Goal: Task Accomplishment & Management: Use online tool/utility

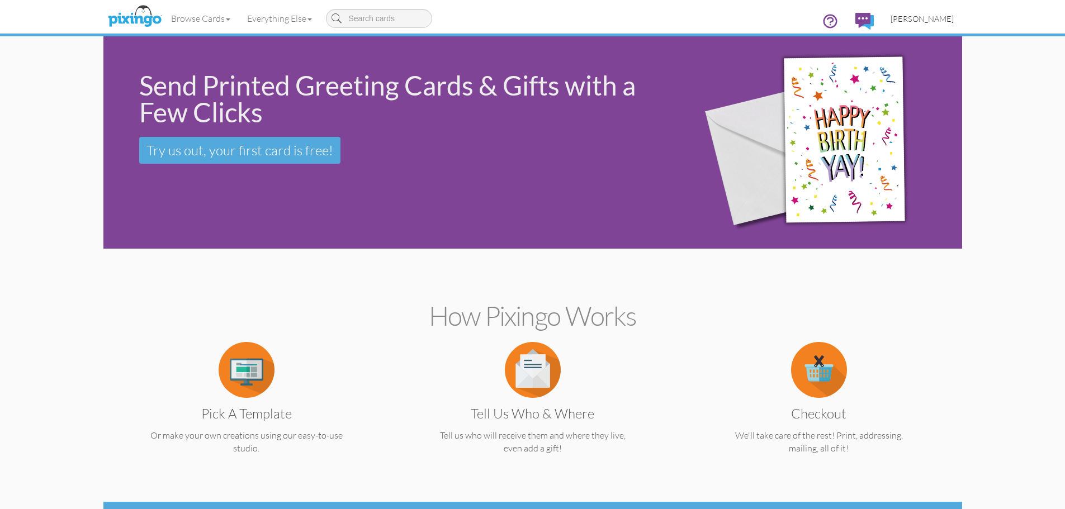
click at [923, 16] on span "[PERSON_NAME]" at bounding box center [921, 19] width 63 height 10
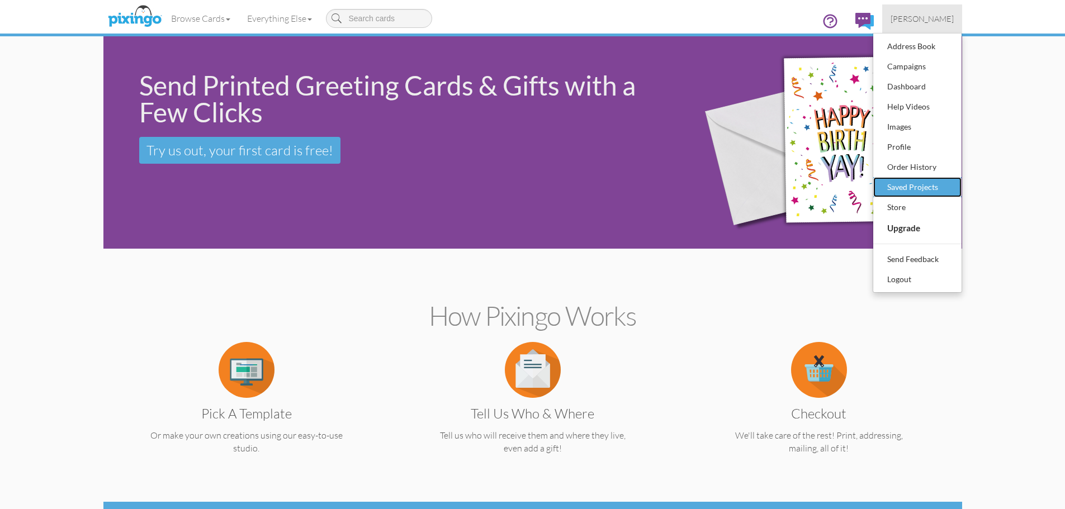
click at [905, 187] on div "Saved Projects" at bounding box center [917, 187] width 66 height 17
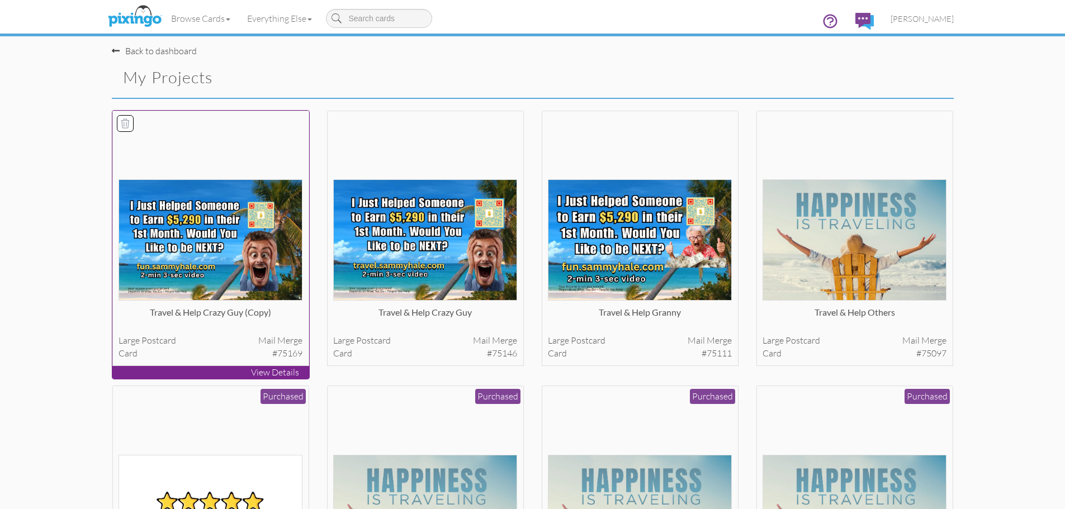
click at [208, 241] on img at bounding box center [210, 239] width 184 height 121
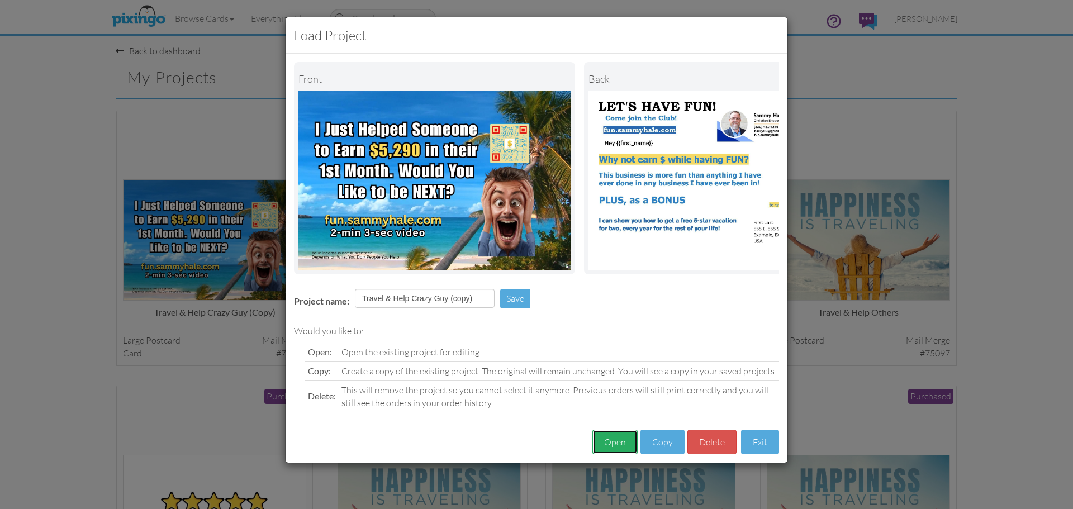
click at [621, 449] on button "Open" at bounding box center [614, 442] width 45 height 25
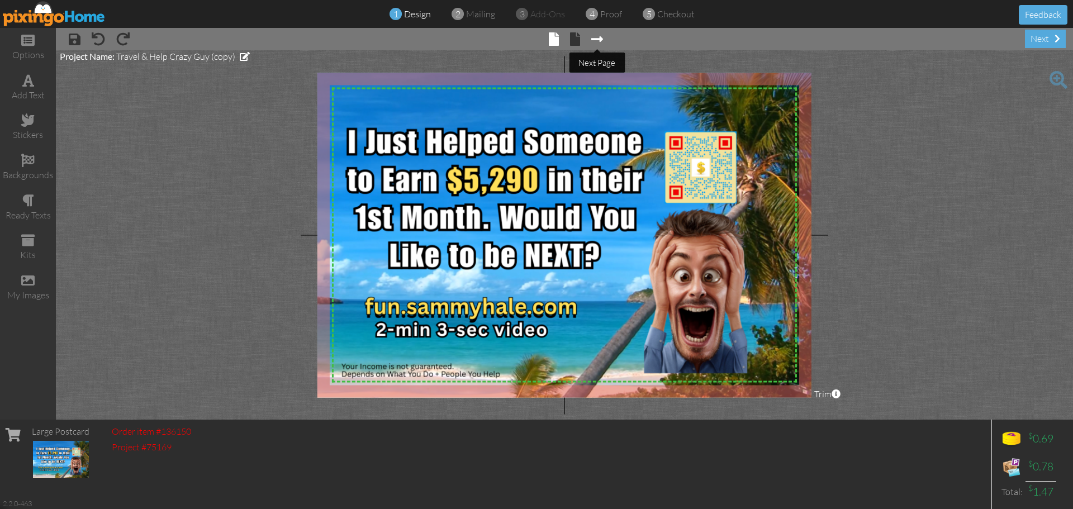
click at [597, 40] on span at bounding box center [597, 38] width 12 height 13
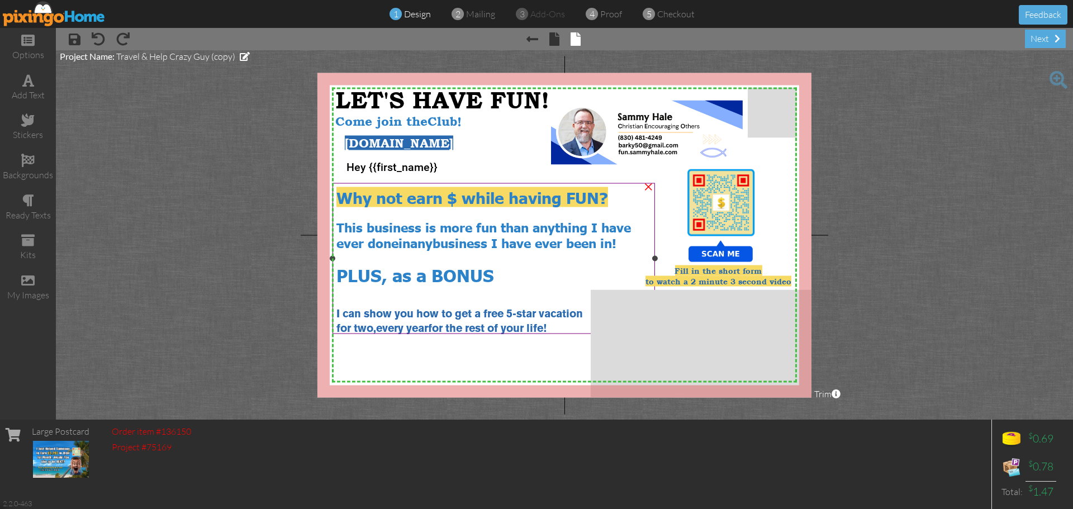
click at [560, 324] on div "for two, every year for the rest of your life!" at bounding box center [493, 327] width 315 height 15
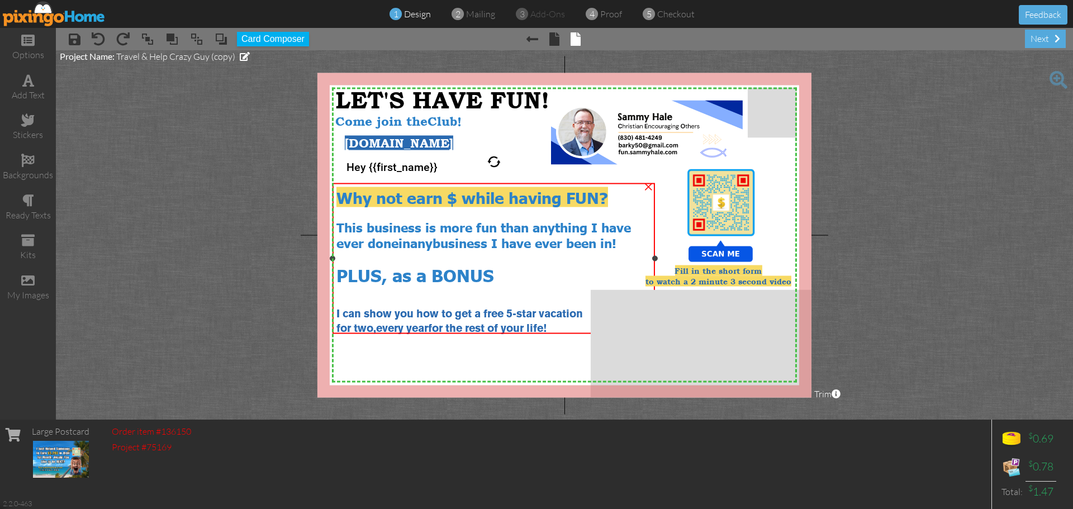
click at [560, 324] on div "for two, every year for the rest of your life!" at bounding box center [493, 327] width 315 height 15
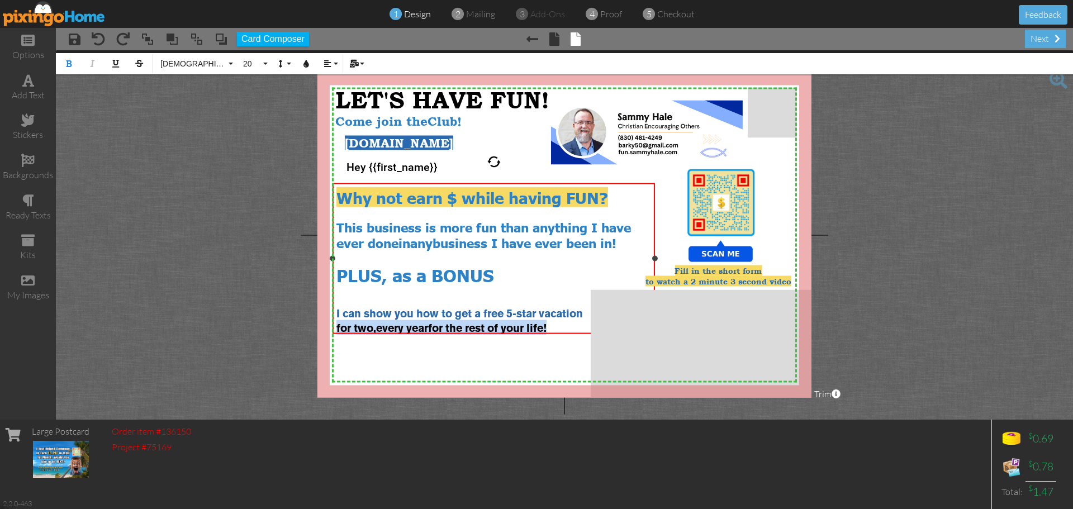
click at [560, 324] on div "for two, every year for the rest of your life!" at bounding box center [493, 327] width 315 height 15
click at [449, 324] on span "! (NOT a Timeshare)" at bounding box center [424, 329] width 103 height 10
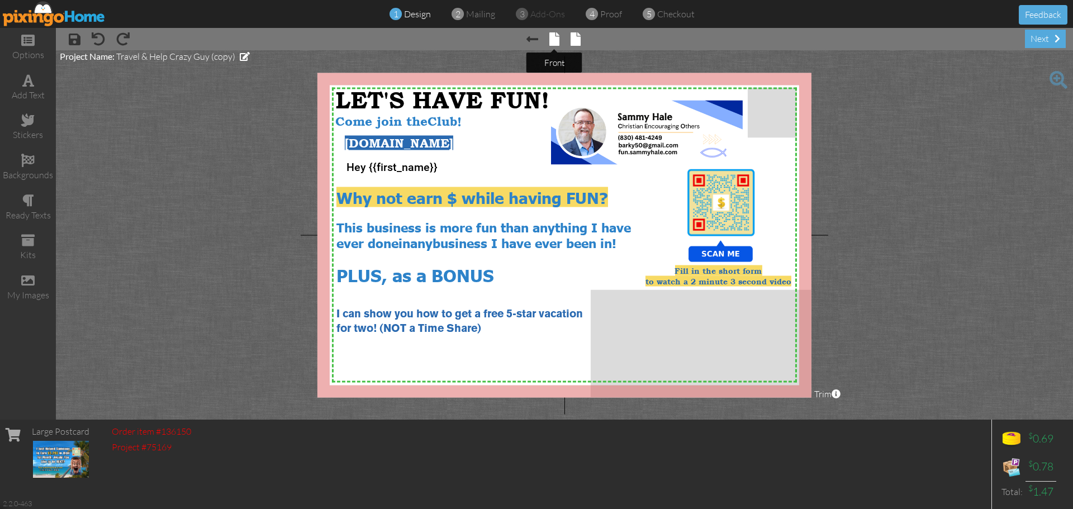
click at [553, 40] on span at bounding box center [554, 38] width 10 height 13
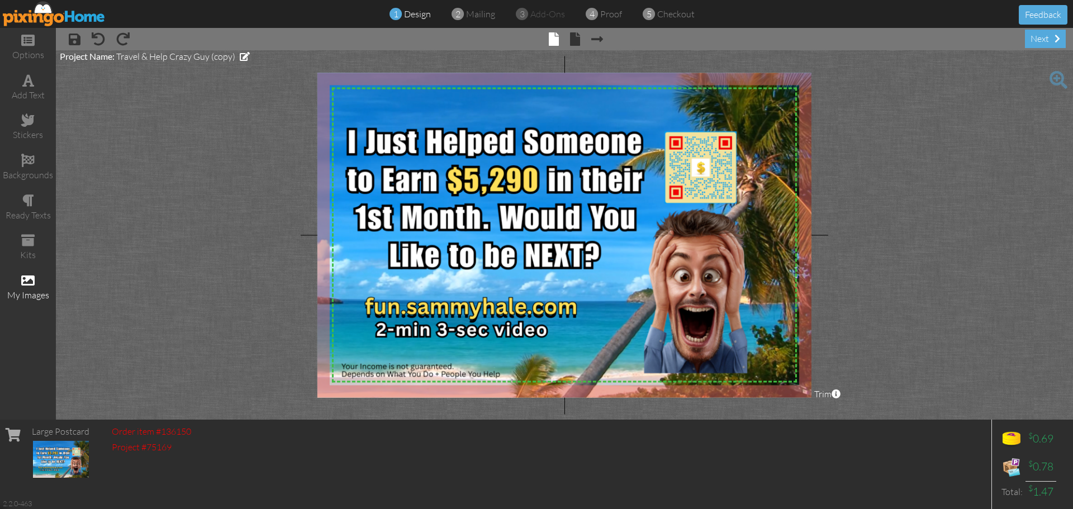
click at [34, 298] on div "my images" at bounding box center [28, 295] width 56 height 13
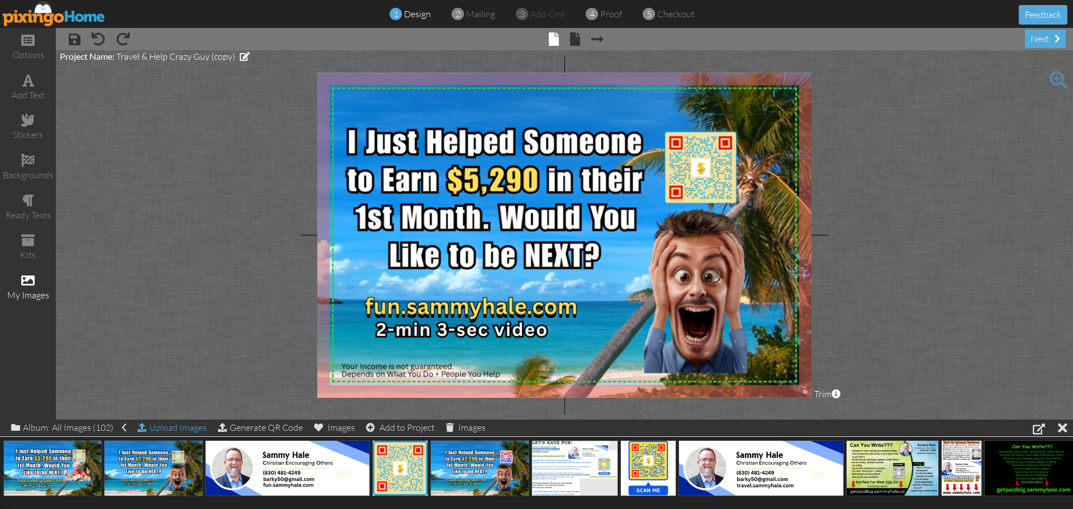
click at [175, 424] on div "Upload Images" at bounding box center [171, 428] width 69 height 16
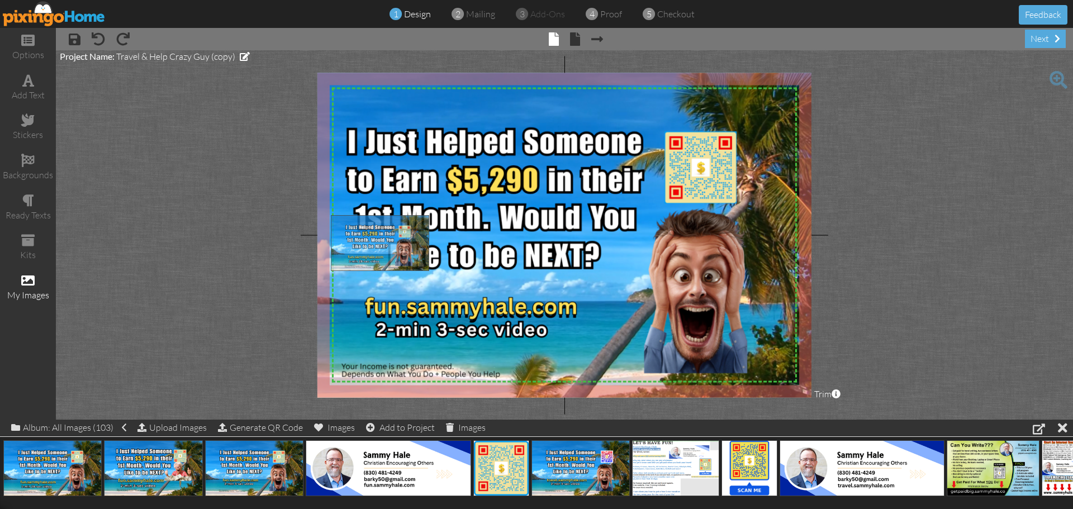
drag, startPoint x: 48, startPoint y: 473, endPoint x: 376, endPoint y: 248, distance: 397.5
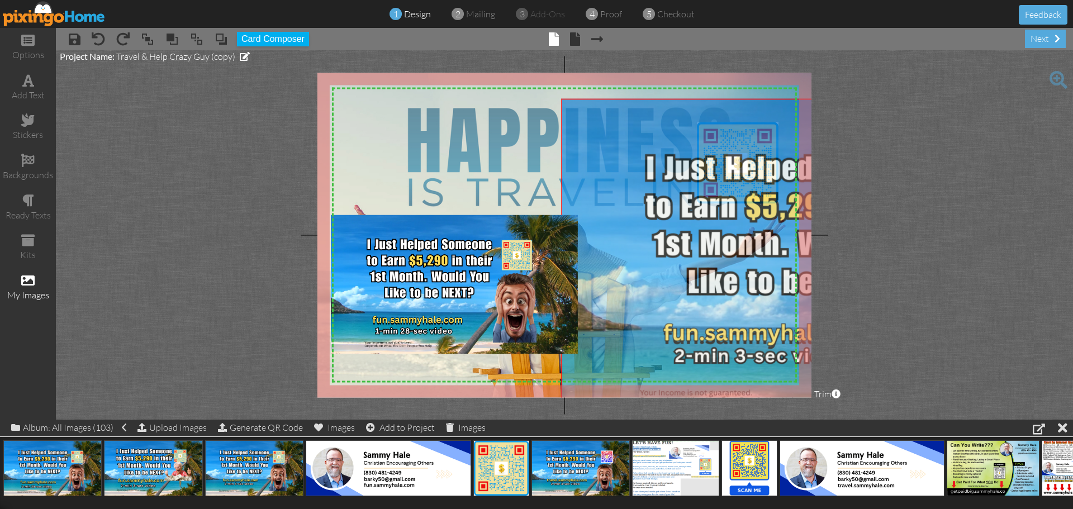
drag, startPoint x: 774, startPoint y: 170, endPoint x: 1072, endPoint y: 217, distance: 302.0
click at [1072, 217] on project-studio-wrapper "X X X X X X X X X X X X X X X X X X X X X X X X X X X X X X X X X X X X X X X X…" at bounding box center [564, 234] width 1017 height 369
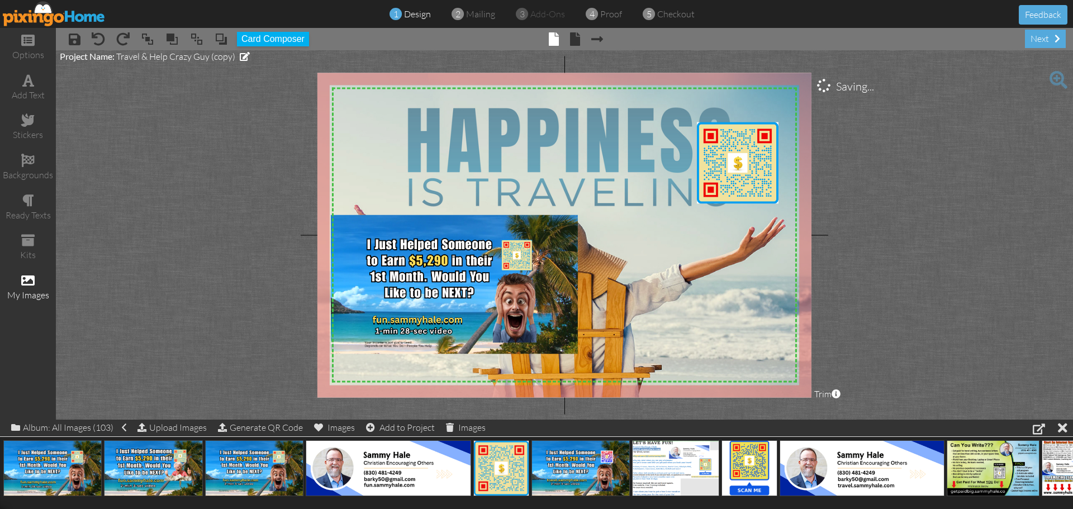
drag, startPoint x: 646, startPoint y: 172, endPoint x: 1072, endPoint y: 205, distance: 427.7
click at [1072, 205] on project-studio-wrapper "X X X X X X X X X X X X X X X X X X X X X X X X X X X X X X X X X X X X X X X X…" at bounding box center [564, 234] width 1017 height 369
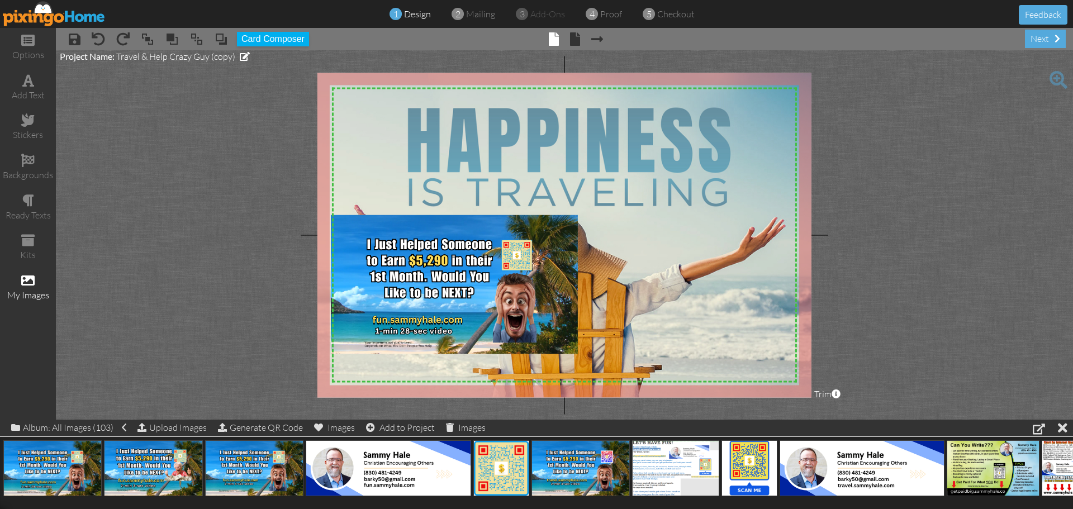
drag, startPoint x: 742, startPoint y: 164, endPoint x: 1072, endPoint y: 159, distance: 330.9
click at [1072, 159] on project-studio-wrapper "X X X X X X X X X X X X X X X X X X X X X X X X X X X X X X X X X X X X X X X X…" at bounding box center [564, 234] width 1017 height 369
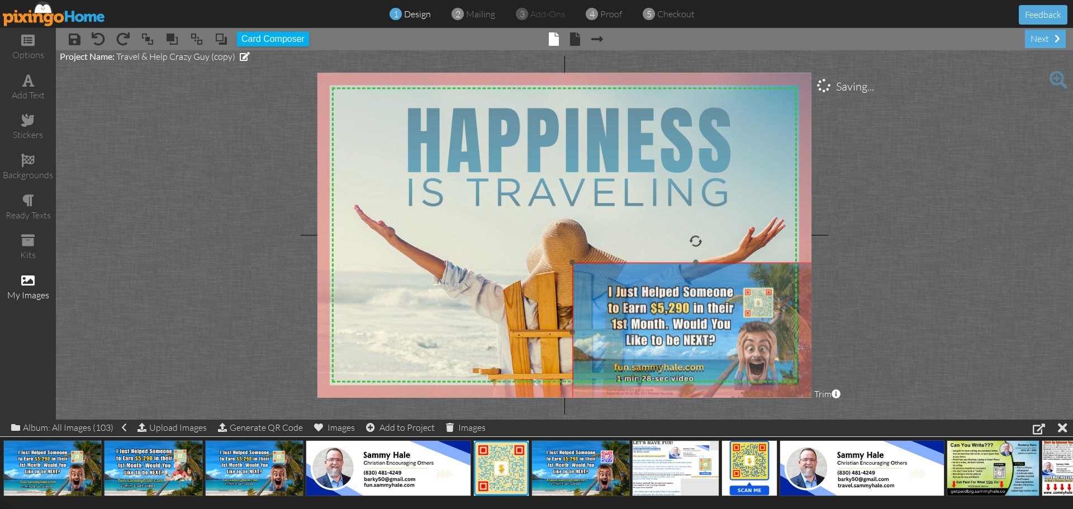
drag, startPoint x: 552, startPoint y: 300, endPoint x: 790, endPoint y: 347, distance: 243.1
click at [790, 346] on img at bounding box center [695, 332] width 247 height 139
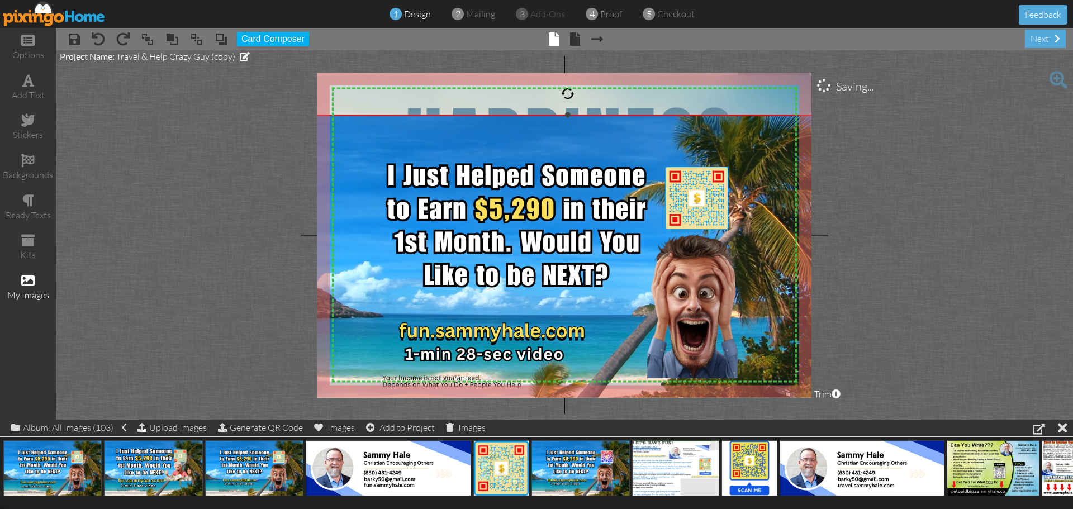
drag, startPoint x: 577, startPoint y: 263, endPoint x: 355, endPoint y: 115, distance: 266.5
click at [355, 115] on div "×" at bounding box center [568, 258] width 510 height 286
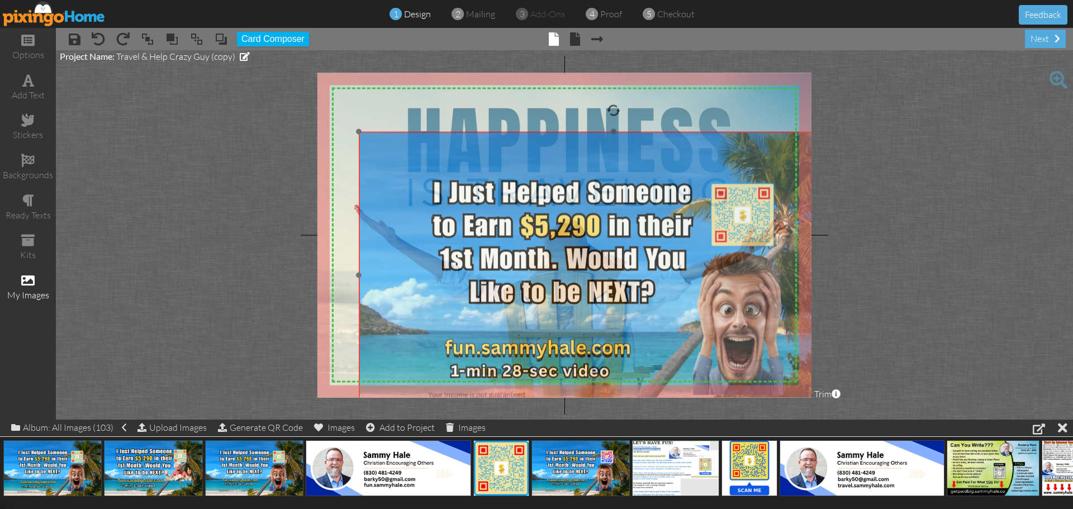
drag, startPoint x: 354, startPoint y: 165, endPoint x: 400, endPoint y: 182, distance: 48.8
click at [400, 182] on img at bounding box center [614, 275] width 510 height 286
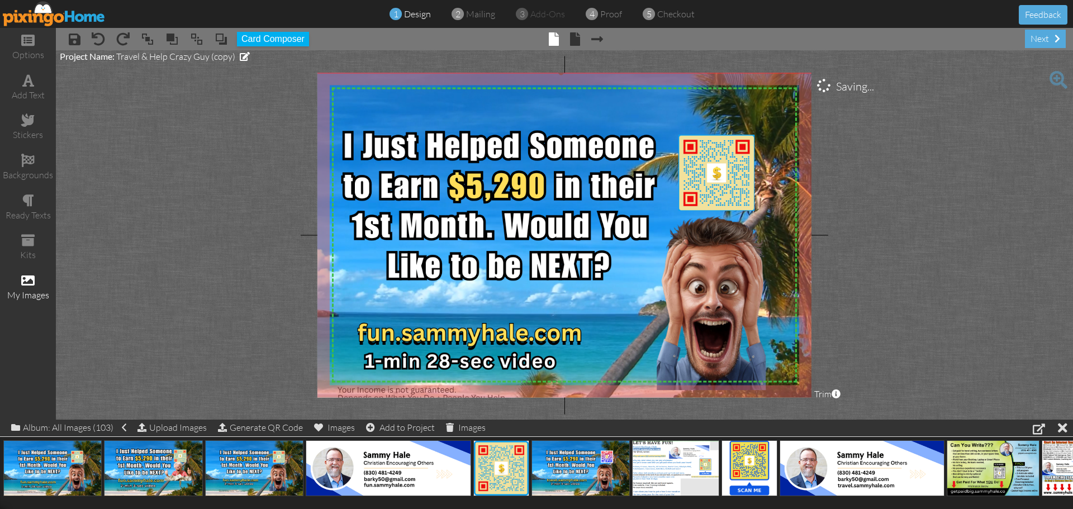
drag, startPoint x: 358, startPoint y: 131, endPoint x: 305, endPoint y: 72, distance: 79.6
click at [305, 72] on project-studio-wrapper "X X X X X X X X X X X X X X X X X X X X X X X X X X X X X X X X X X X X X X X X…" at bounding box center [564, 234] width 1017 height 369
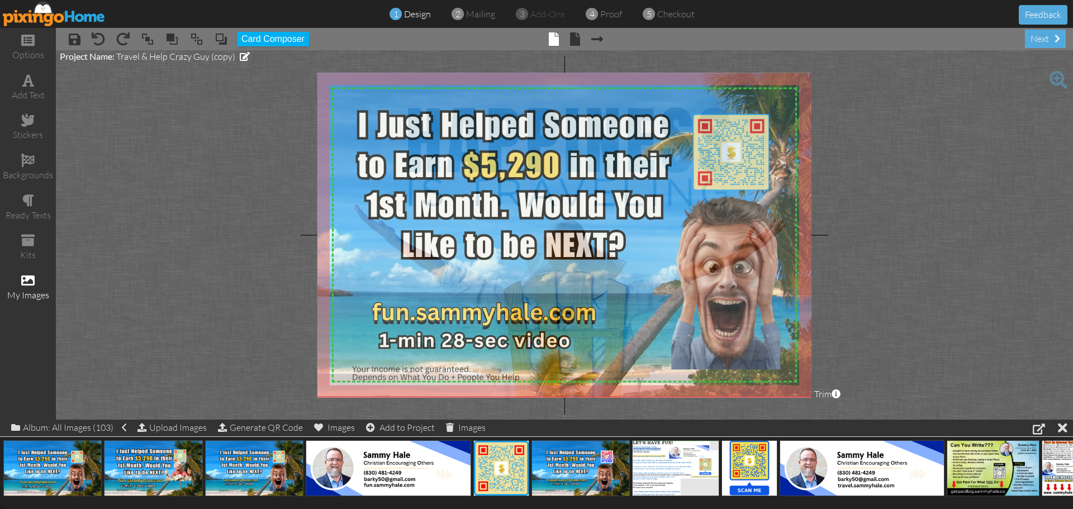
drag, startPoint x: 522, startPoint y: 253, endPoint x: 537, endPoint y: 232, distance: 25.3
click at [537, 232] on img at bounding box center [575, 224] width 615 height 345
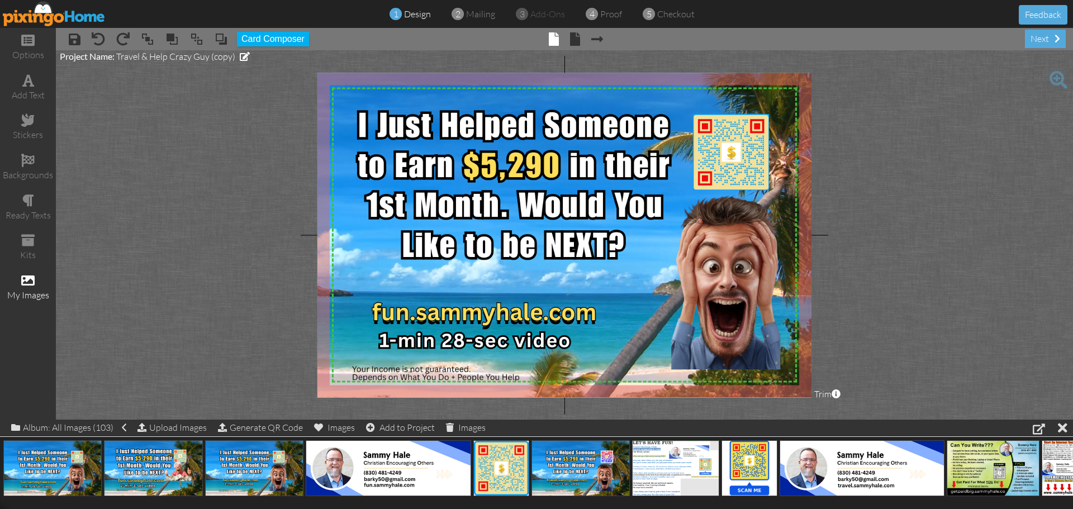
click at [973, 284] on project-studio-wrapper "X X X X X X X X X X X X X X X X X X X X X X X X X X X X X X X X X X X X X X X X…" at bounding box center [564, 234] width 1017 height 369
click at [296, 493] on span at bounding box center [295, 487] width 17 height 19
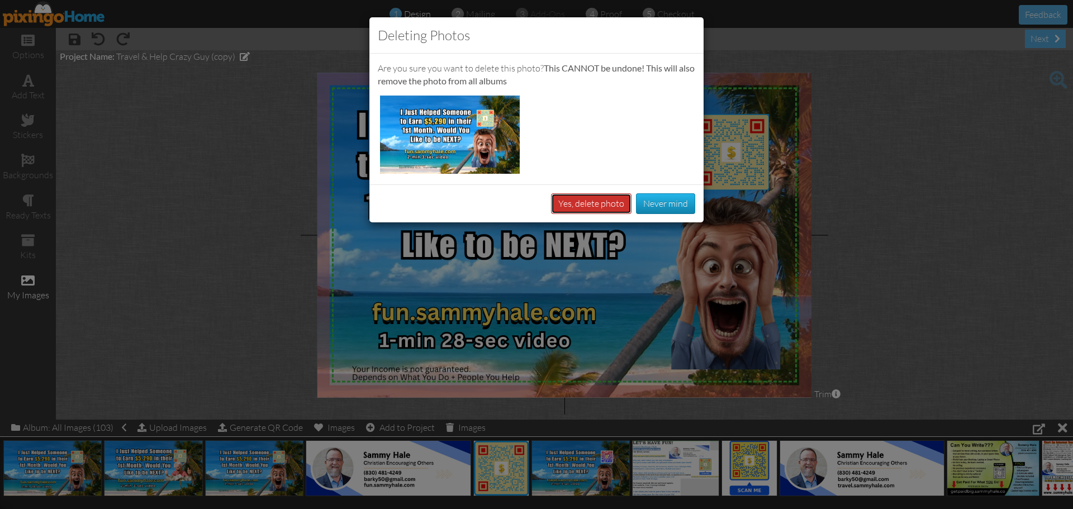
click at [592, 200] on button "Yes, delete photo" at bounding box center [591, 203] width 80 height 21
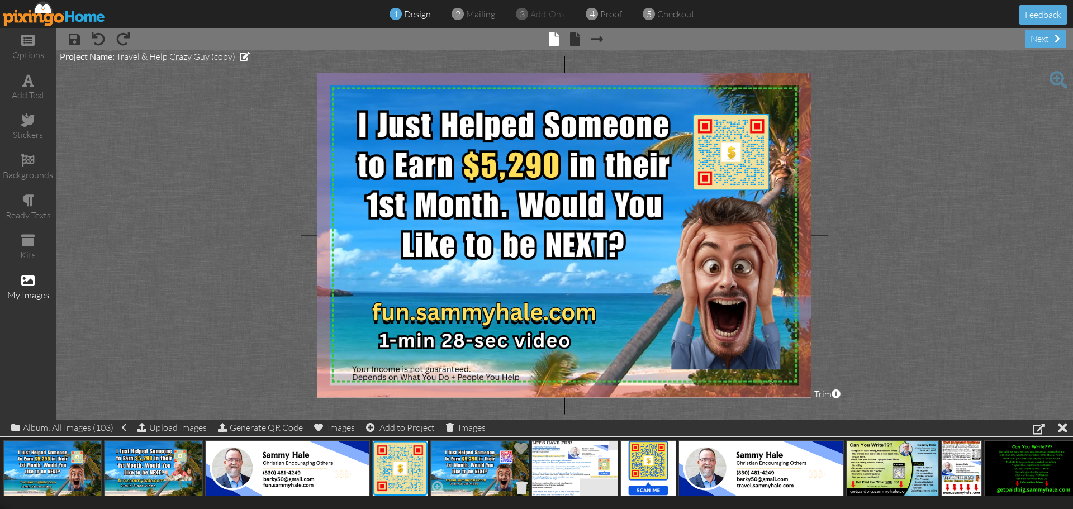
click at [516, 491] on span at bounding box center [521, 487] width 17 height 19
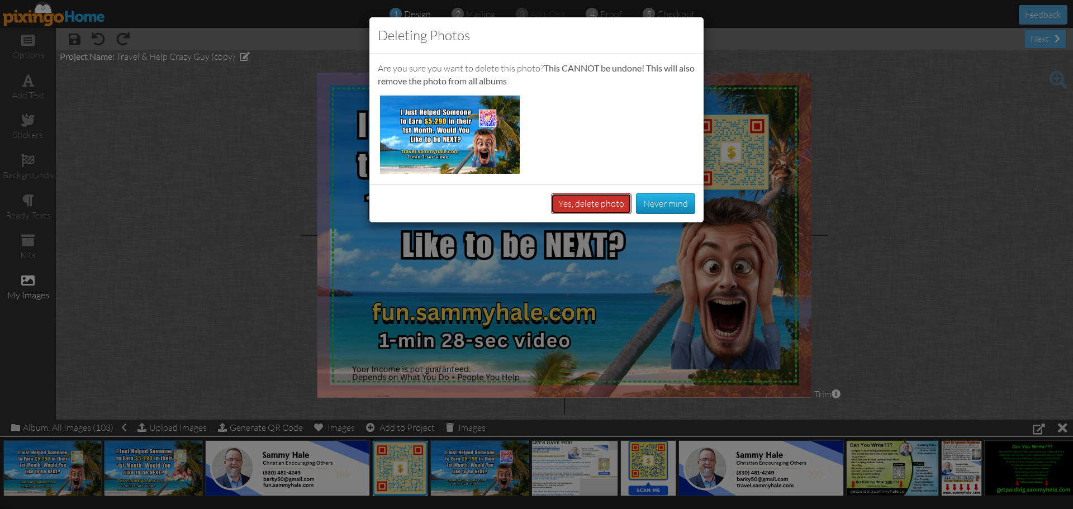
click at [564, 198] on button "Yes, delete photo" at bounding box center [591, 203] width 80 height 21
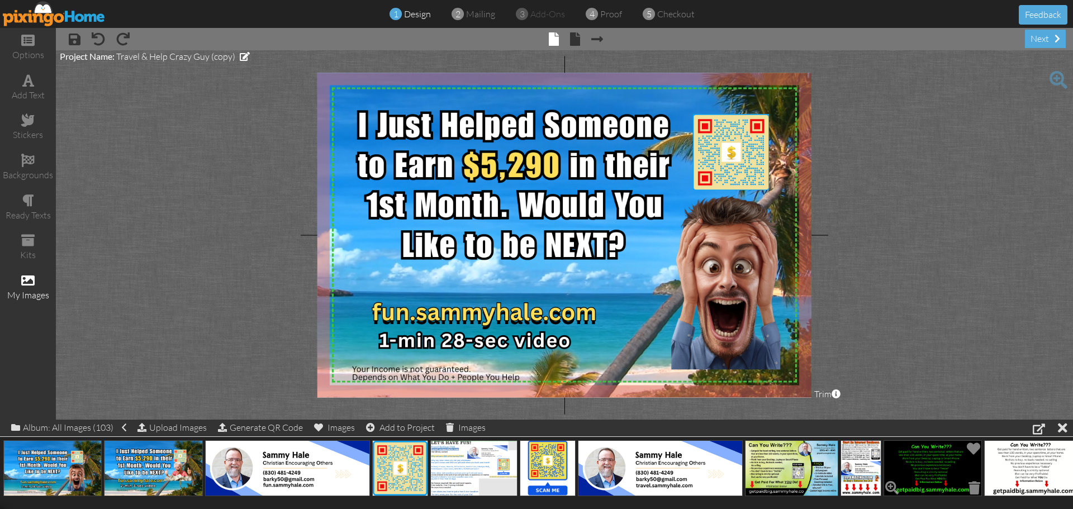
click at [973, 494] on span at bounding box center [974, 487] width 17 height 19
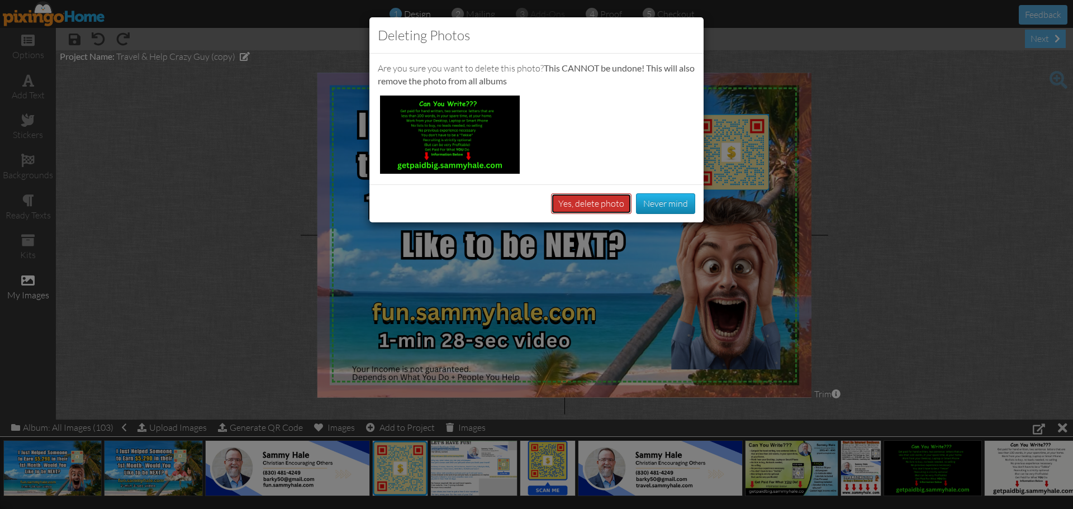
click at [591, 205] on button "Yes, delete photo" at bounding box center [591, 203] width 80 height 21
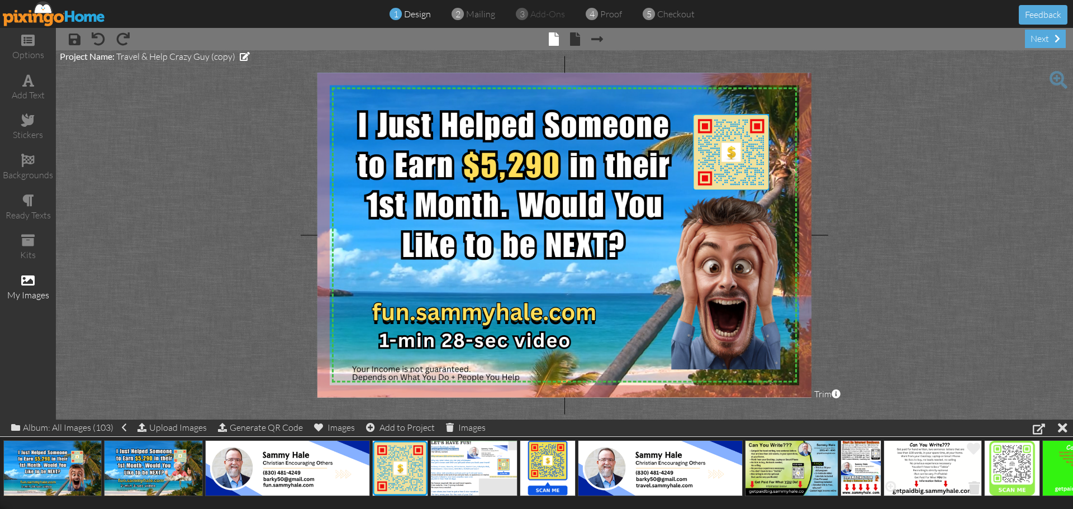
click at [972, 490] on span at bounding box center [974, 487] width 17 height 19
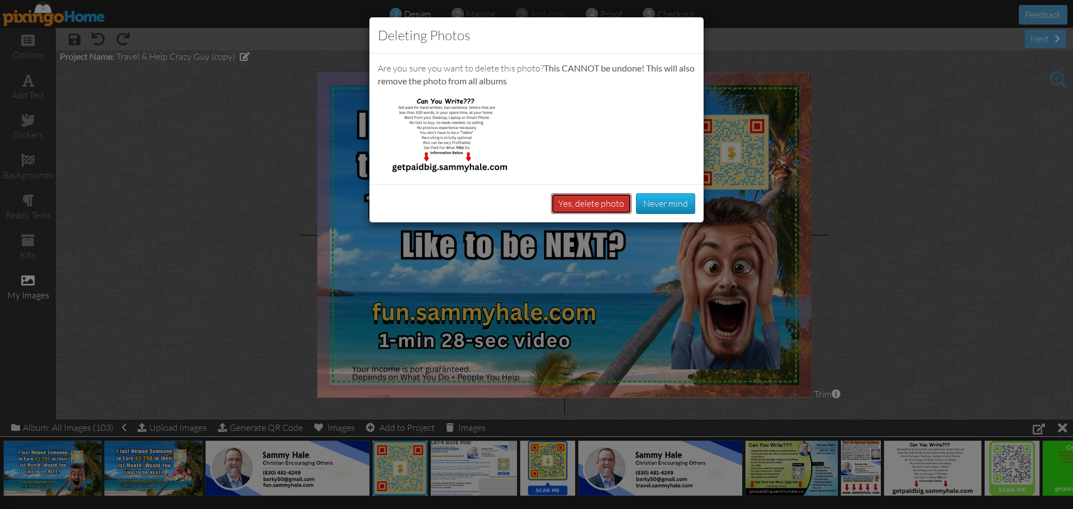
click at [597, 206] on button "Yes, delete photo" at bounding box center [591, 203] width 80 height 21
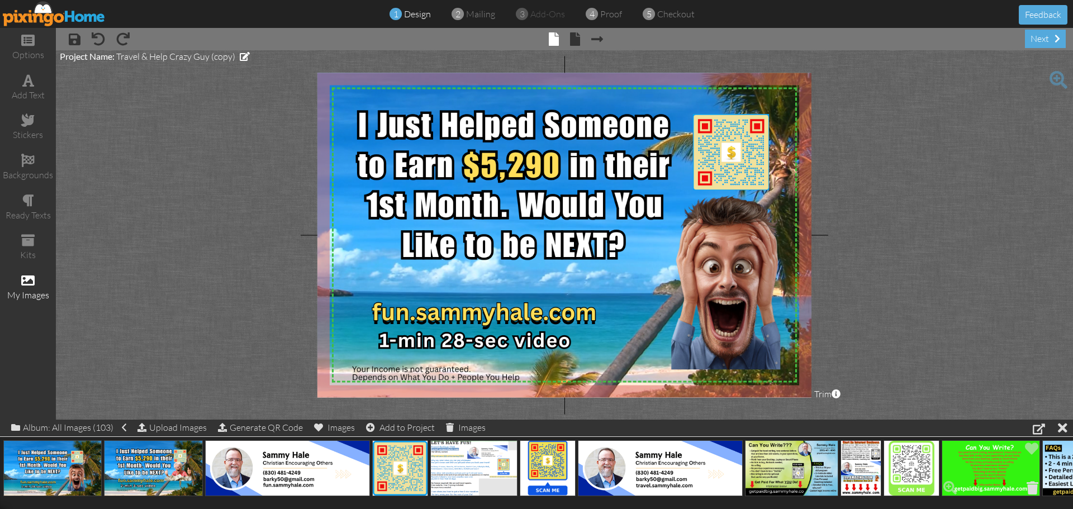
click at [1032, 489] on span at bounding box center [1032, 487] width 17 height 19
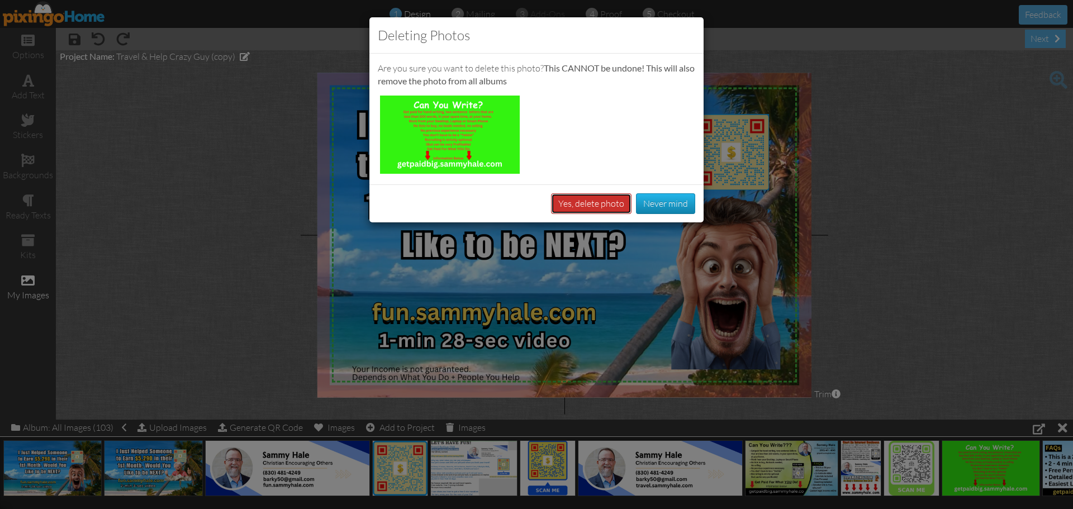
click at [592, 201] on button "Yes, delete photo" at bounding box center [591, 203] width 80 height 21
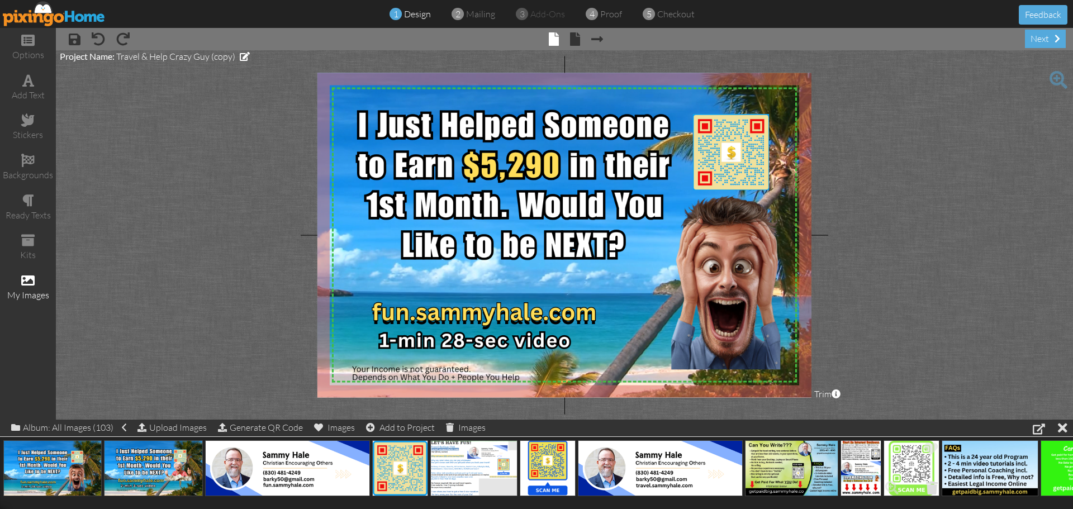
click at [930, 491] on span at bounding box center [931, 487] width 17 height 19
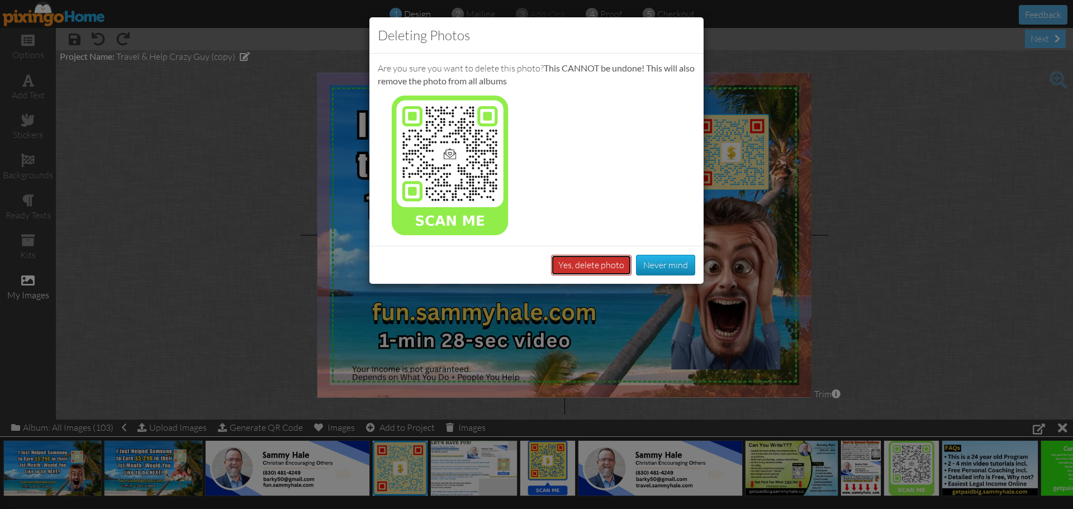
click at [588, 269] on button "Yes, delete photo" at bounding box center [591, 265] width 80 height 21
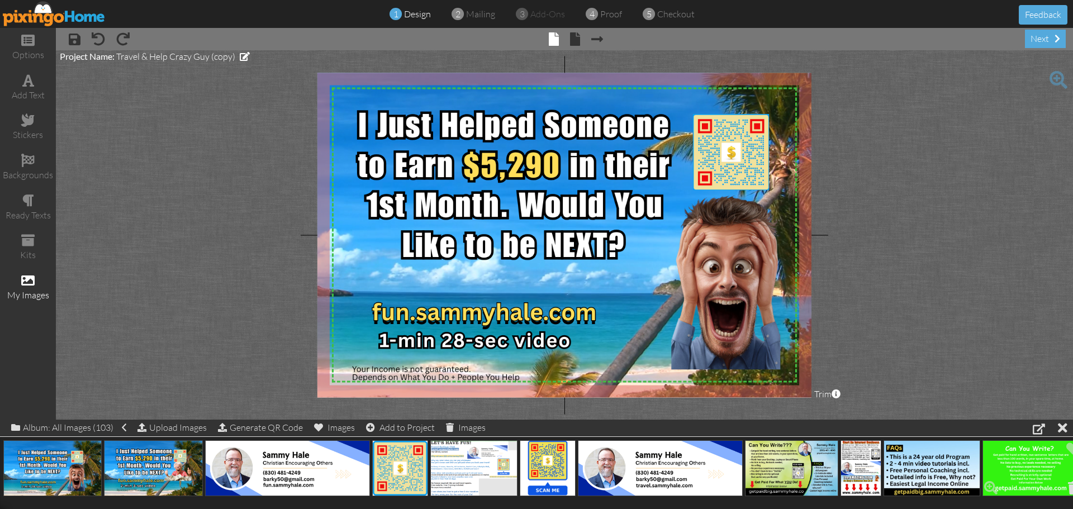
click at [1071, 491] on span at bounding box center [1073, 487] width 17 height 19
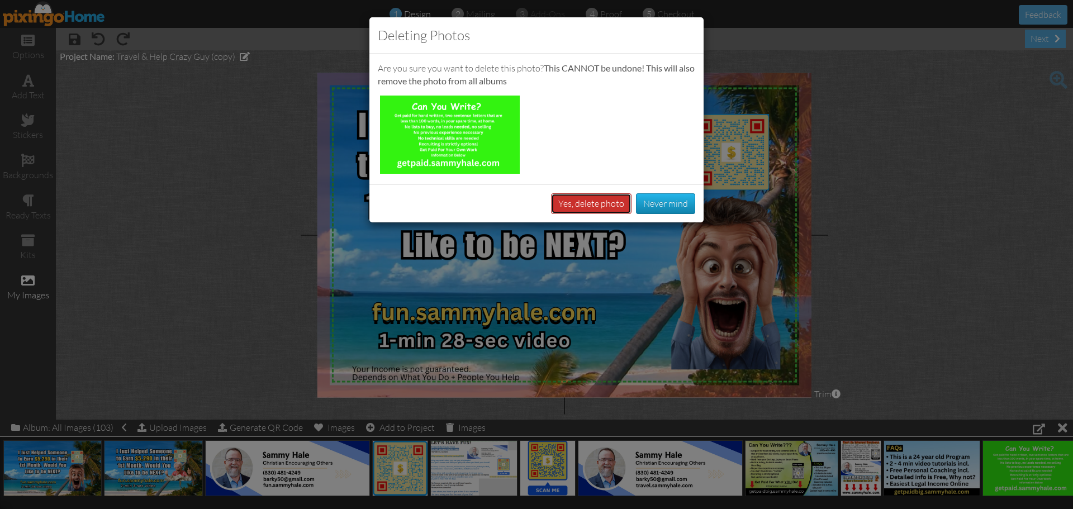
click at [577, 205] on button "Yes, delete photo" at bounding box center [591, 203] width 80 height 21
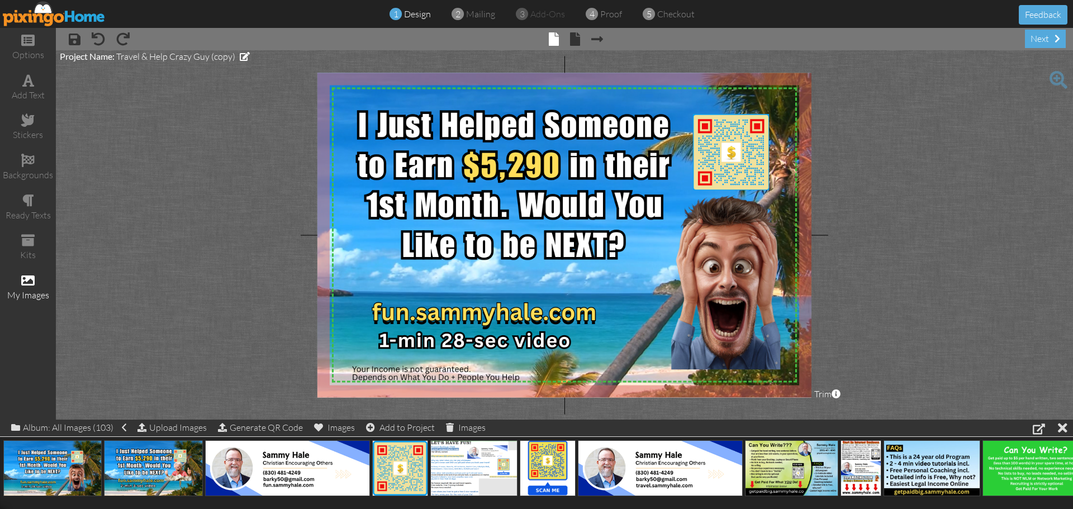
scroll to position [0, 22]
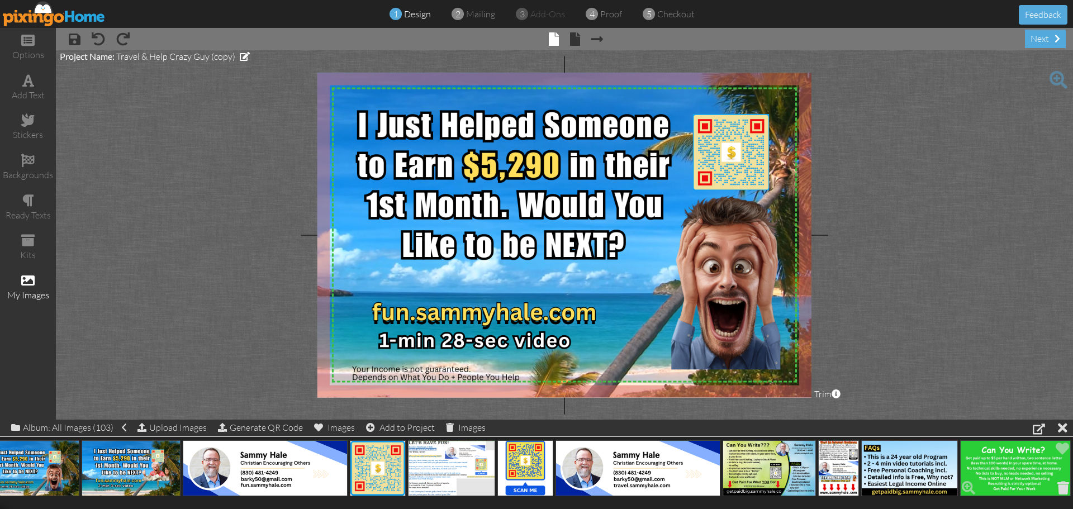
click at [1063, 491] on span at bounding box center [1063, 487] width 17 height 19
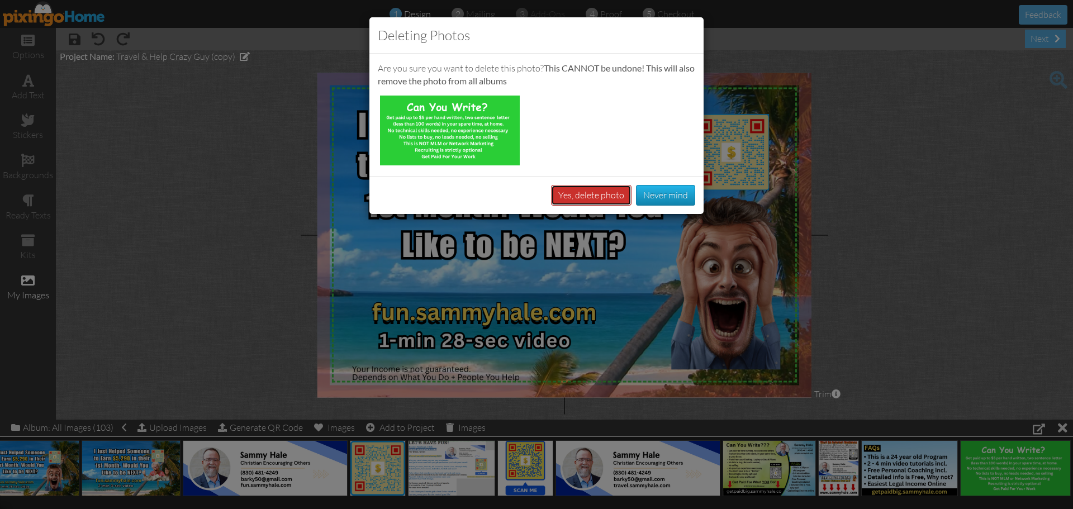
click at [566, 195] on button "Yes, delete photo" at bounding box center [591, 195] width 80 height 21
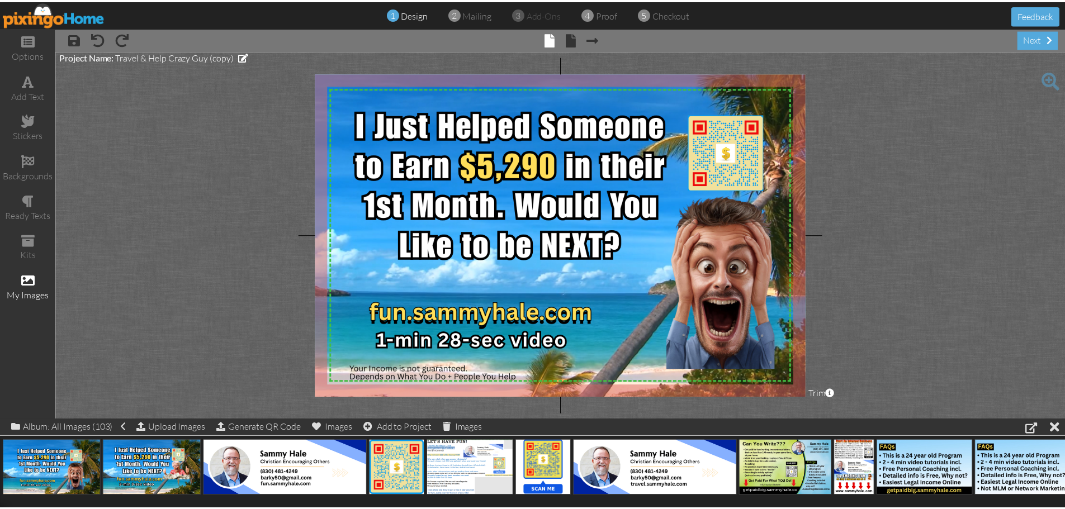
scroll to position [0, 0]
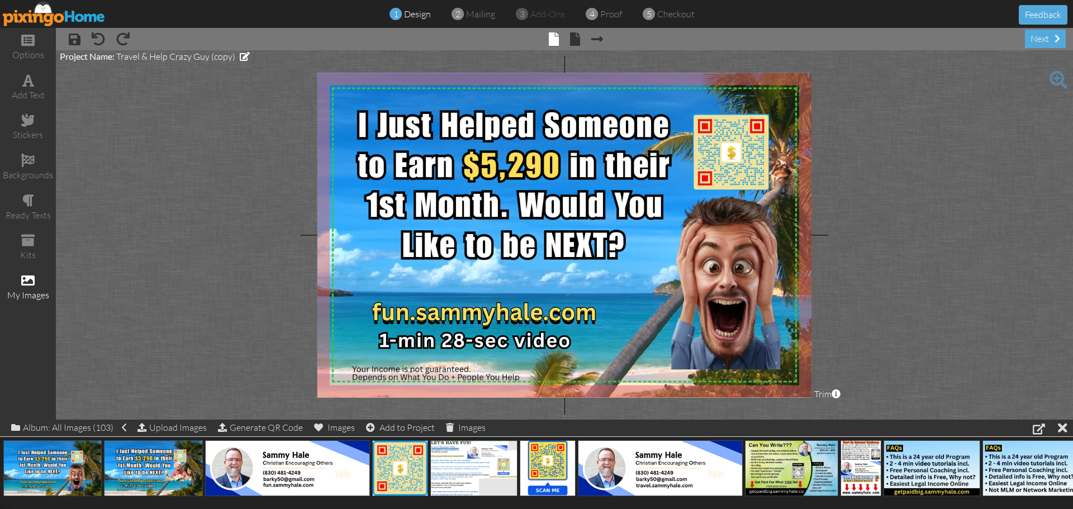
click at [68, 19] on img at bounding box center [54, 13] width 103 height 25
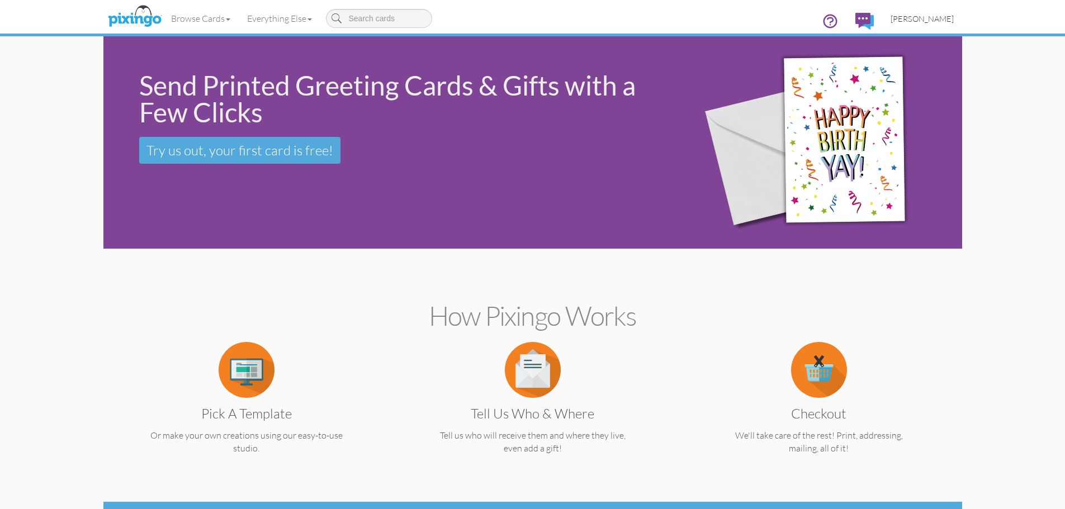
click at [927, 20] on span "[PERSON_NAME]" at bounding box center [921, 19] width 63 height 10
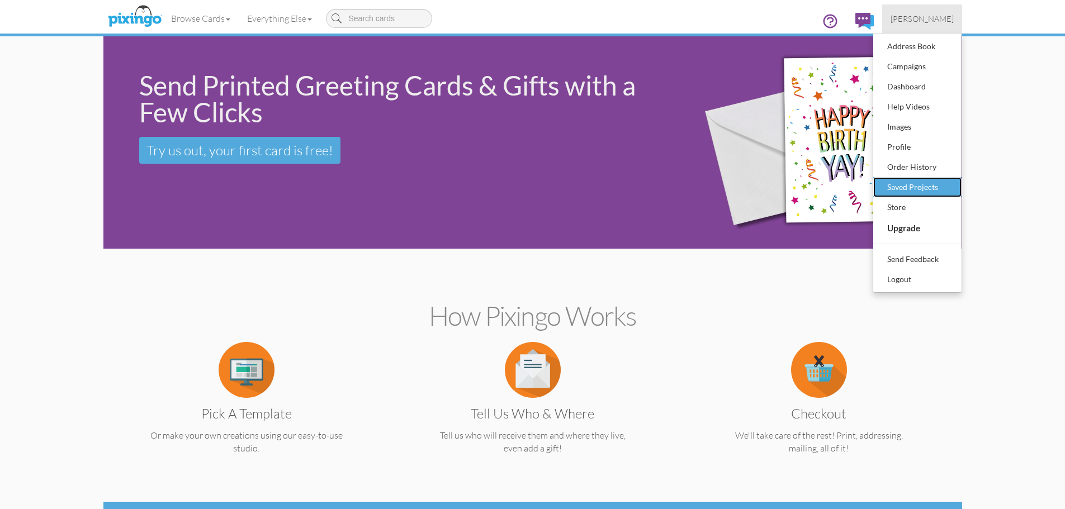
click at [920, 192] on div "Saved Projects" at bounding box center [917, 187] width 66 height 17
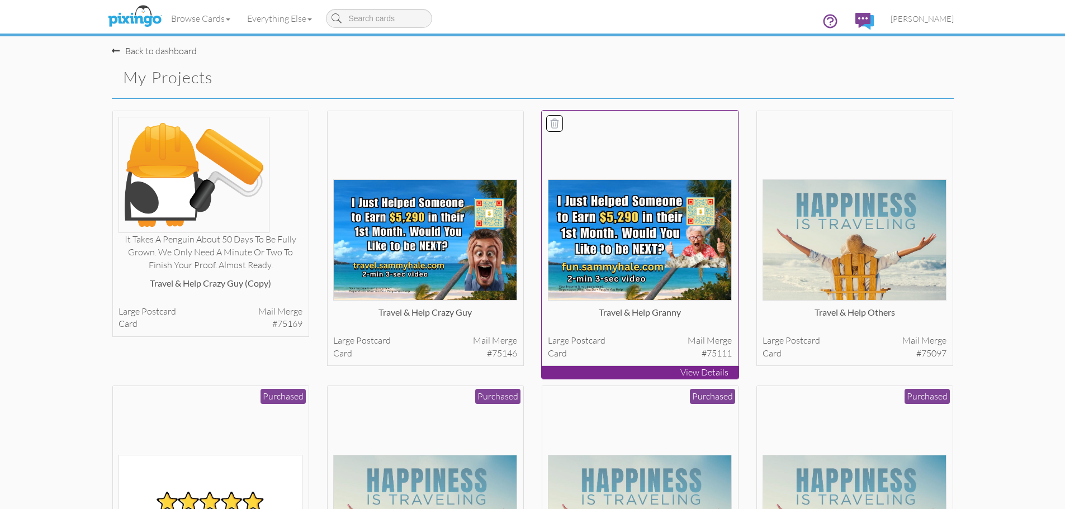
click at [627, 240] on img at bounding box center [640, 239] width 184 height 121
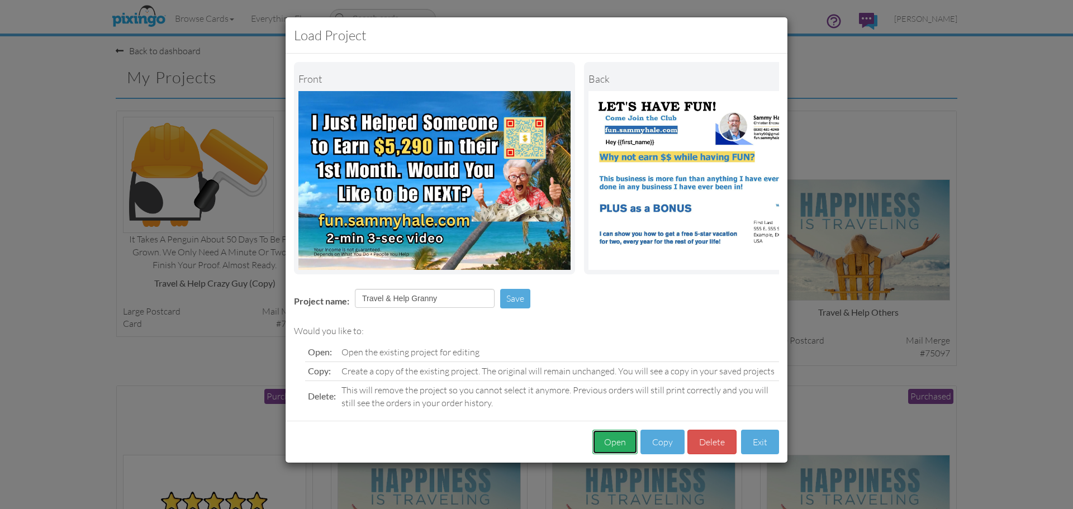
click at [611, 450] on button "Open" at bounding box center [614, 442] width 45 height 25
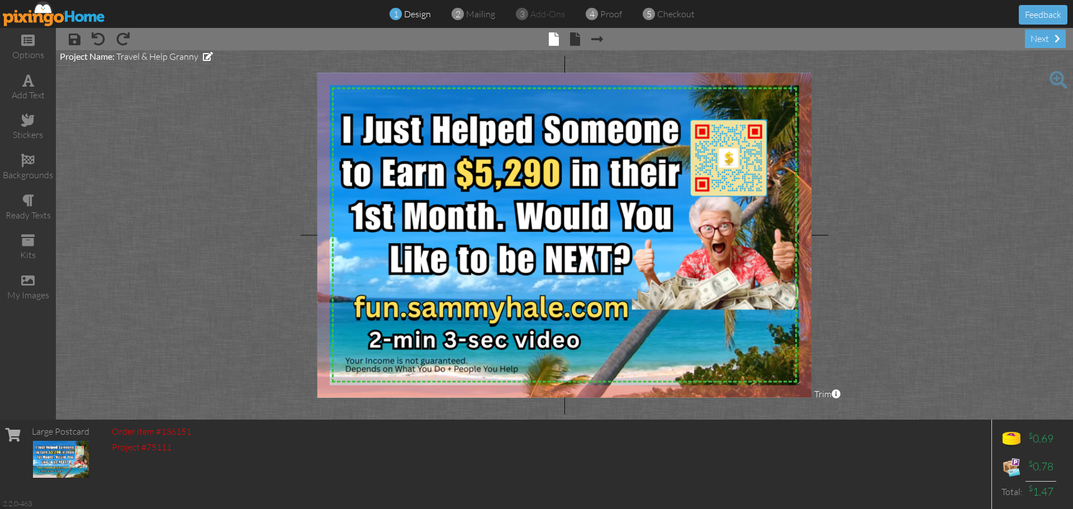
click at [725, 323] on img at bounding box center [567, 233] width 592 height 333
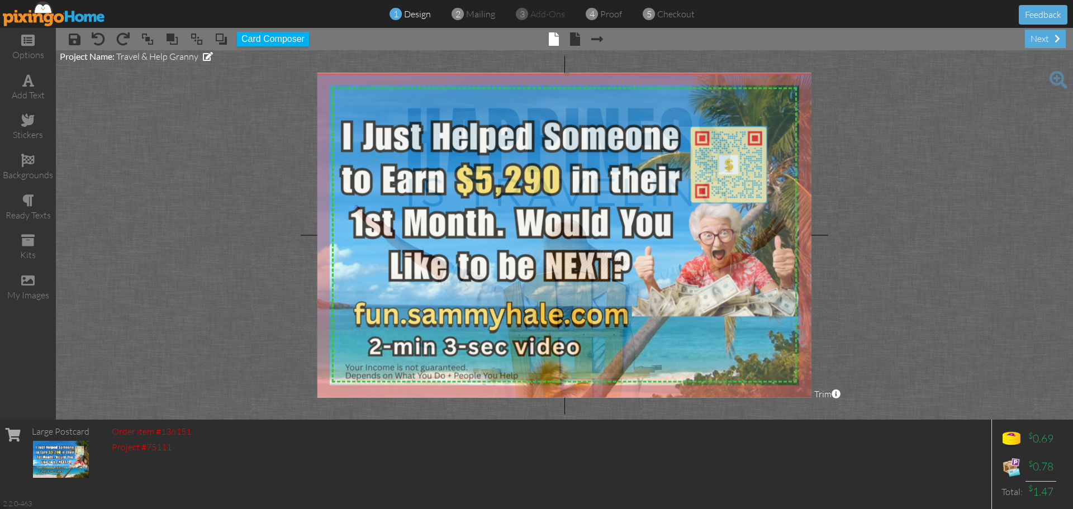
drag, startPoint x: 646, startPoint y: 331, endPoint x: 646, endPoint y: 338, distance: 6.7
click at [646, 338] on img at bounding box center [567, 240] width 592 height 333
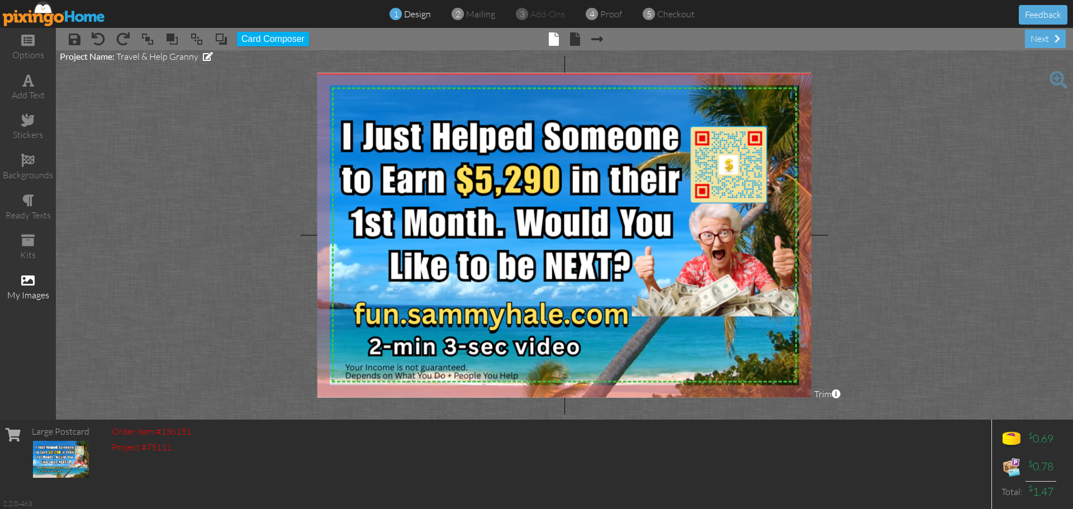
click at [30, 287] on span at bounding box center [27, 280] width 13 height 13
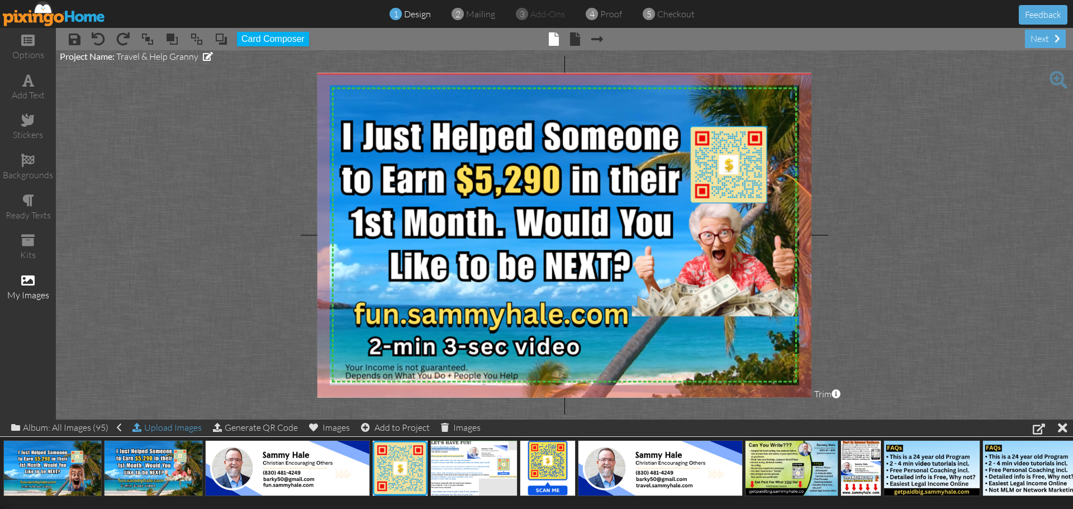
click at [166, 428] on div "Upload Images" at bounding box center [166, 428] width 69 height 16
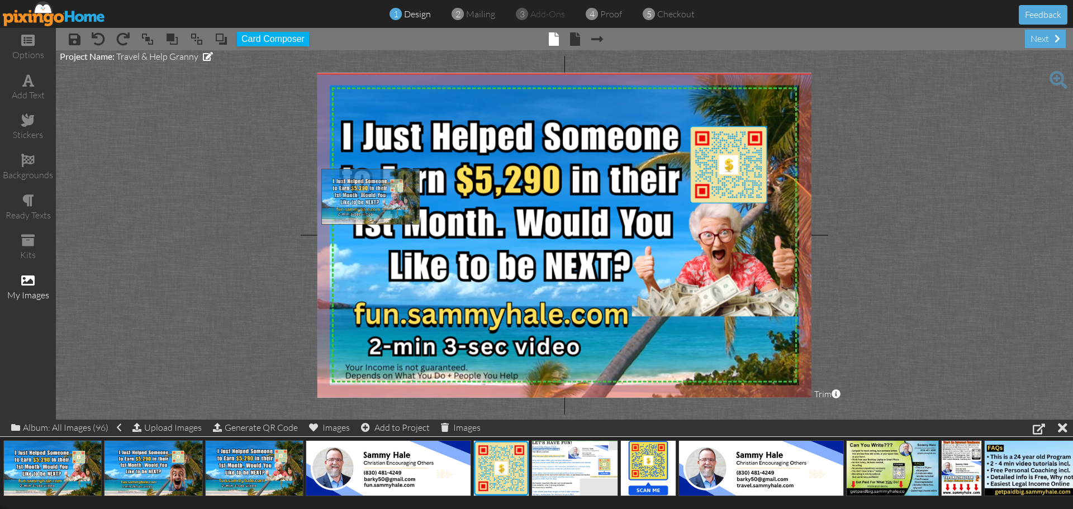
drag, startPoint x: 50, startPoint y: 457, endPoint x: 368, endPoint y: 185, distance: 418.2
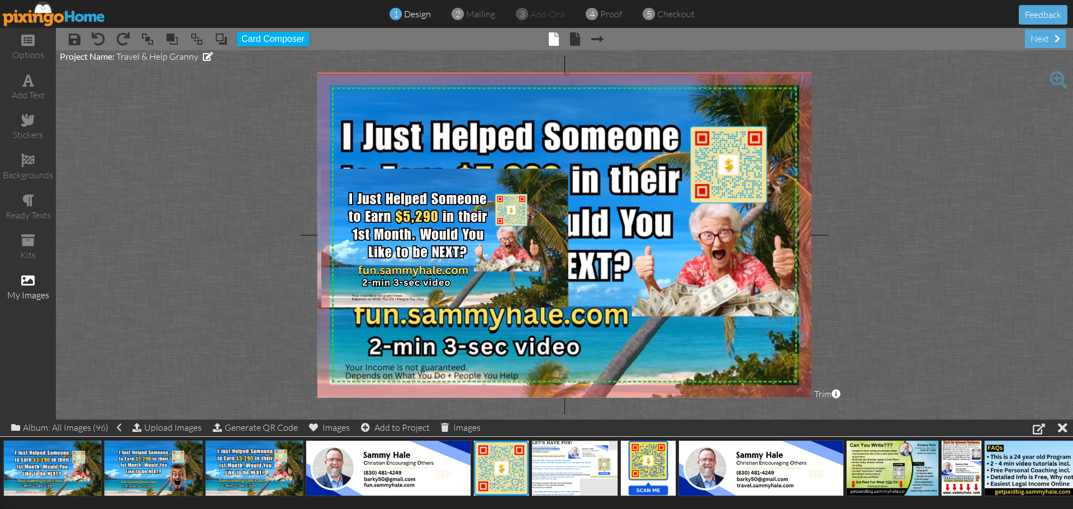
click at [651, 239] on img at bounding box center [567, 240] width 592 height 333
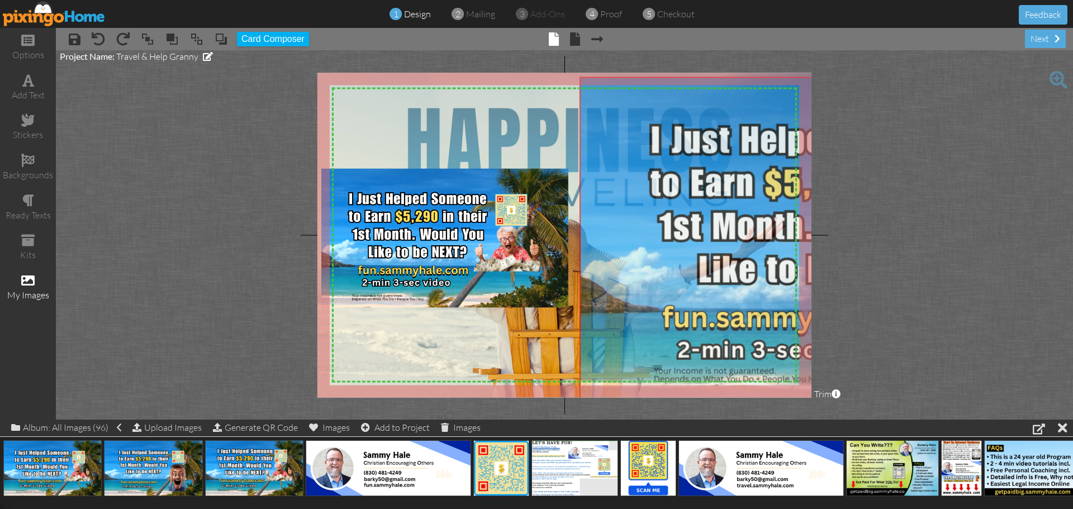
drag, startPoint x: 719, startPoint y: 181, endPoint x: 1063, endPoint y: 198, distance: 344.1
click at [1062, 196] on project-studio-wrapper "X X X X X X X X X X X X X X X X X X X X X X X X X X X X X X X X X X X X X X X X…" at bounding box center [564, 234] width 1017 height 369
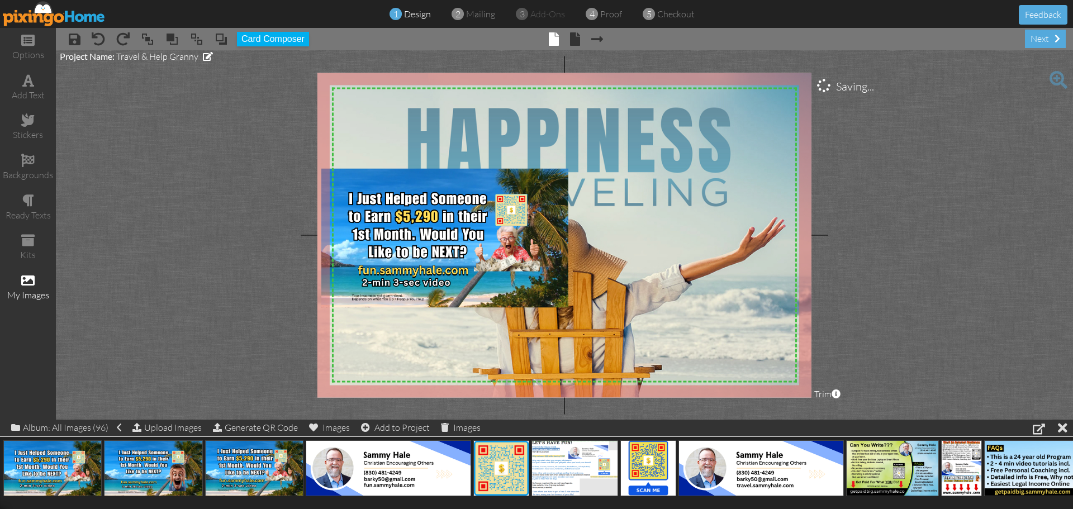
drag, startPoint x: 735, startPoint y: 188, endPoint x: 1008, endPoint y: 187, distance: 272.2
click at [1008, 187] on project-studio-wrapper "X X X X X X X X X X X X X X X X X X X X X X X X X X X X X X X X X X X X X X X X…" at bounding box center [564, 234] width 1017 height 369
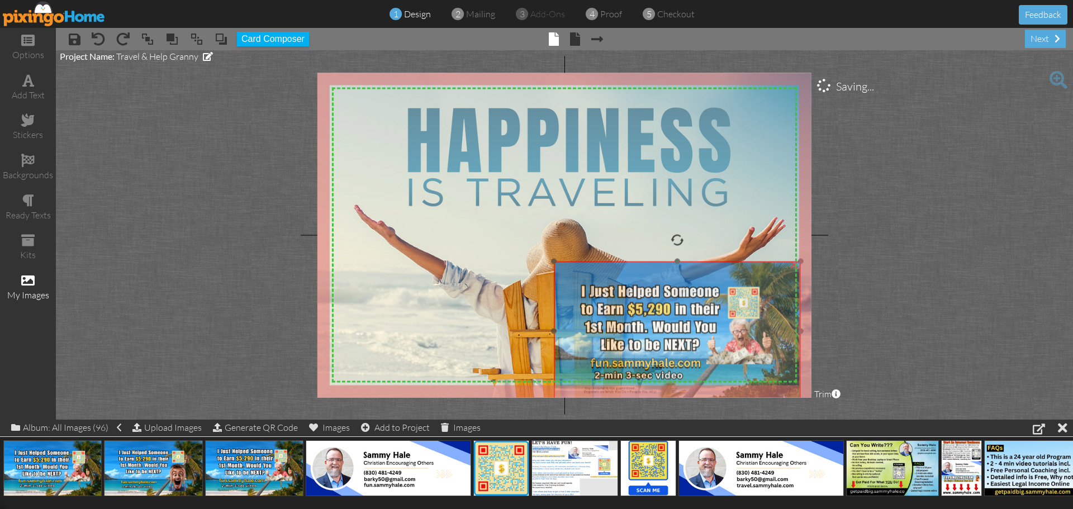
drag, startPoint x: 464, startPoint y: 228, endPoint x: 697, endPoint y: 321, distance: 250.3
click at [697, 321] on img at bounding box center [677, 331] width 247 height 139
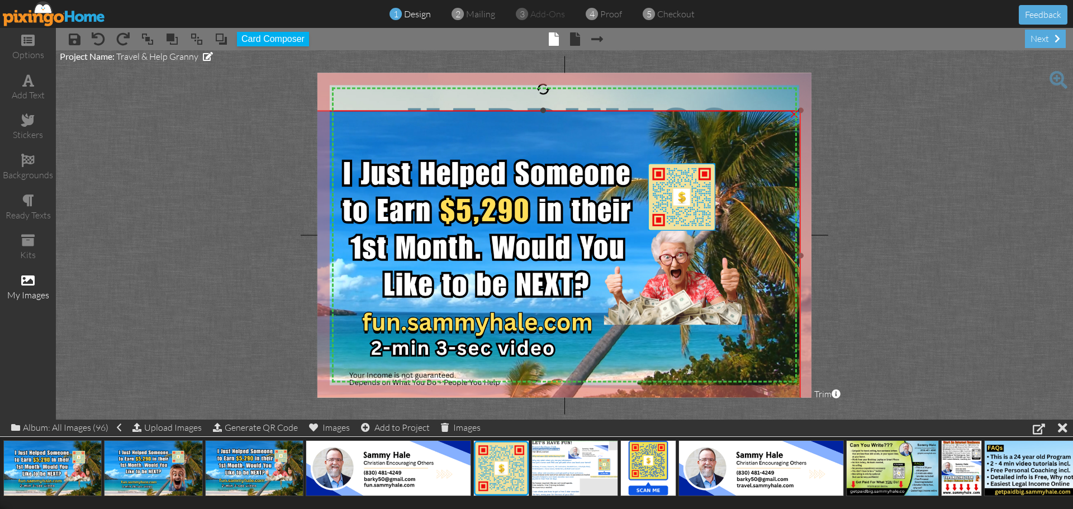
drag, startPoint x: 552, startPoint y: 260, endPoint x: 321, endPoint y: 109, distance: 275.3
click at [321, 111] on div "×" at bounding box center [543, 255] width 515 height 289
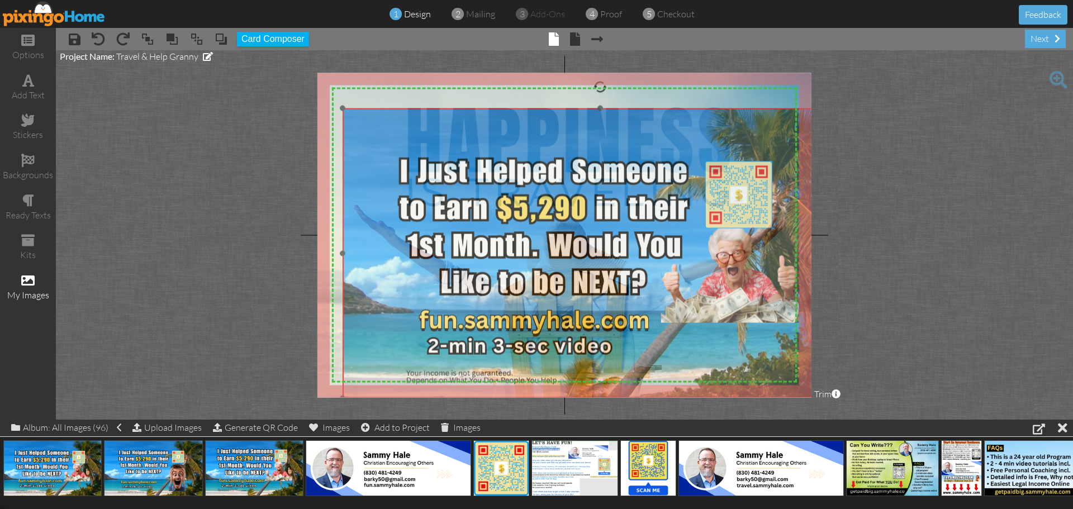
drag, startPoint x: 424, startPoint y: 144, endPoint x: 481, endPoint y: 141, distance: 57.0
click at [481, 141] on img at bounding box center [600, 252] width 515 height 289
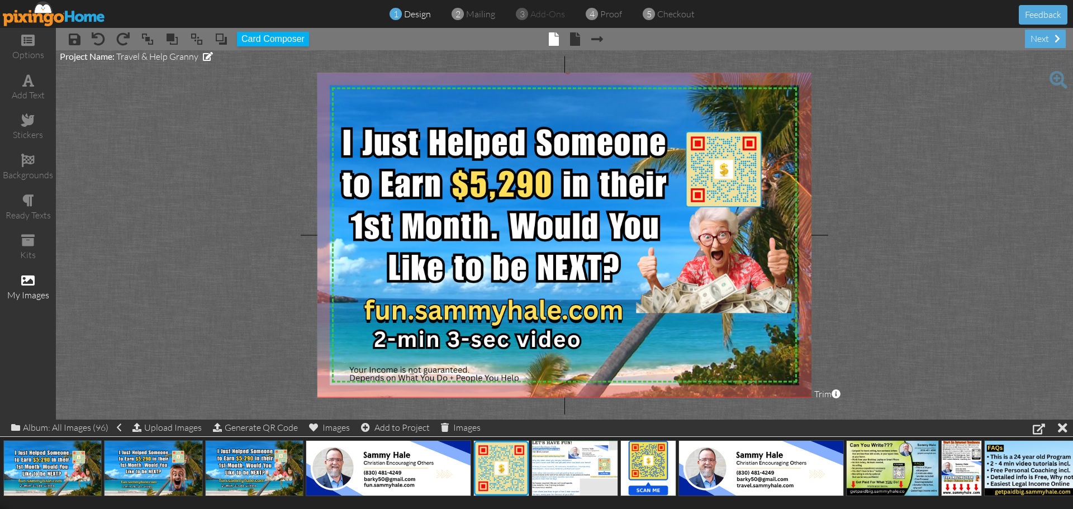
drag, startPoint x: 343, startPoint y: 107, endPoint x: 308, endPoint y: 70, distance: 50.6
click at [308, 70] on project-studio-wrapper "X X X X X X X X X X X X X X X X X X X X X X X X X X X X X X X X X X X X X X X X…" at bounding box center [564, 234] width 1017 height 369
click at [899, 318] on project-studio-wrapper "X X X X X X X X X X X X X X X X X X X X X X X X X X X X X X X X X X X X X X X X…" at bounding box center [564, 234] width 1017 height 369
click at [292, 490] on span at bounding box center [295, 487] width 17 height 19
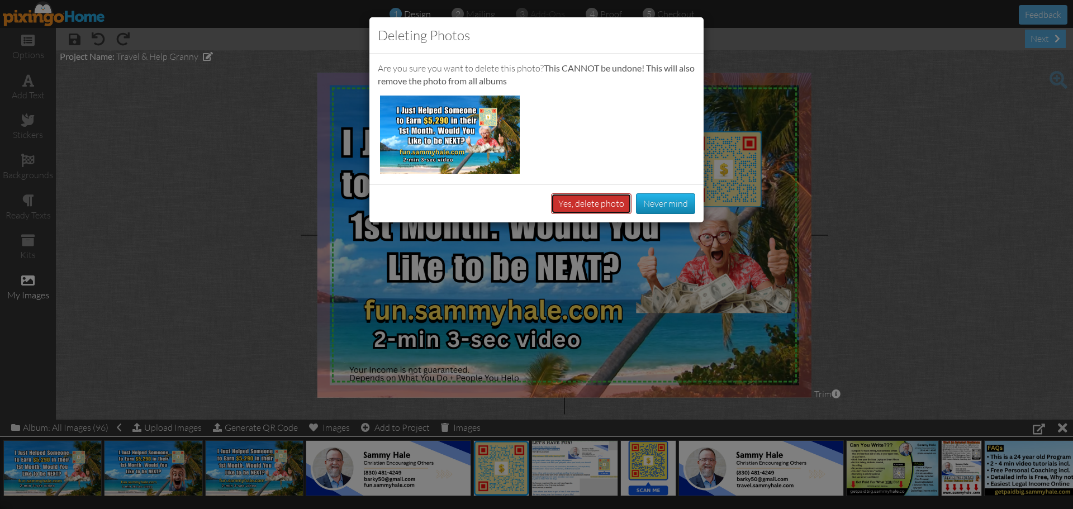
click at [603, 202] on button "Yes, delete photo" at bounding box center [591, 203] width 80 height 21
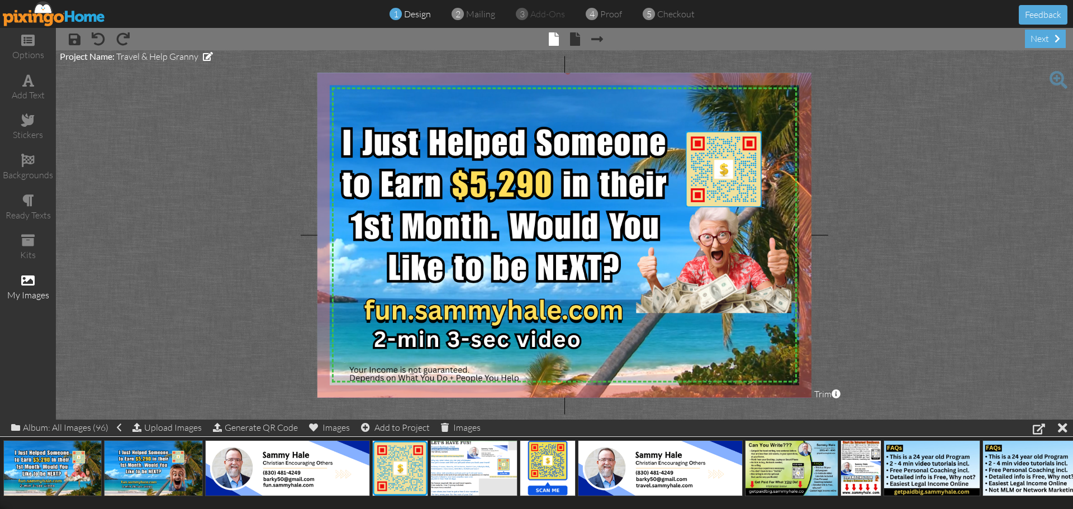
click at [426, 341] on img at bounding box center [568, 235] width 580 height 326
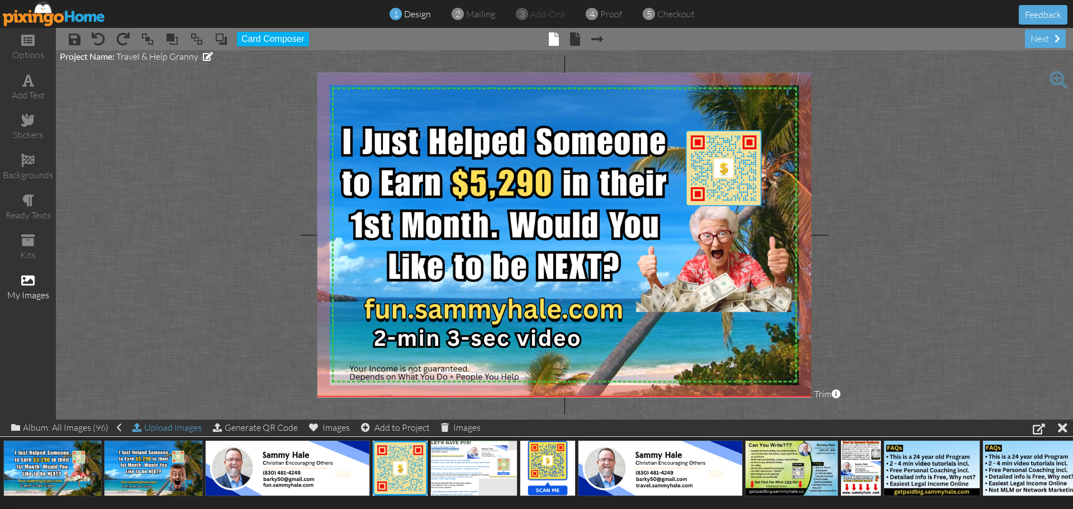
click at [171, 431] on div "Upload Images" at bounding box center [166, 428] width 69 height 16
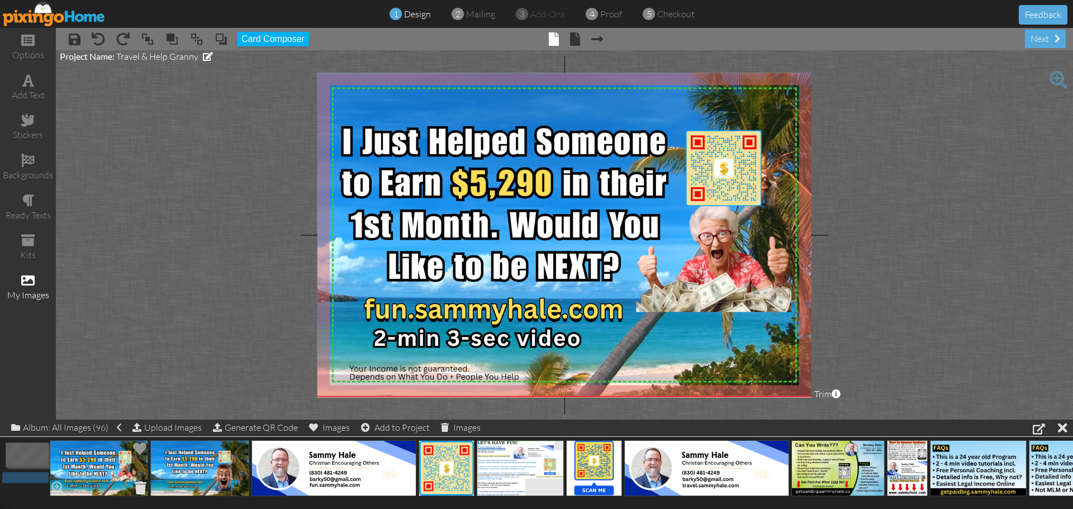
click at [139, 488] on span at bounding box center [140, 487] width 17 height 19
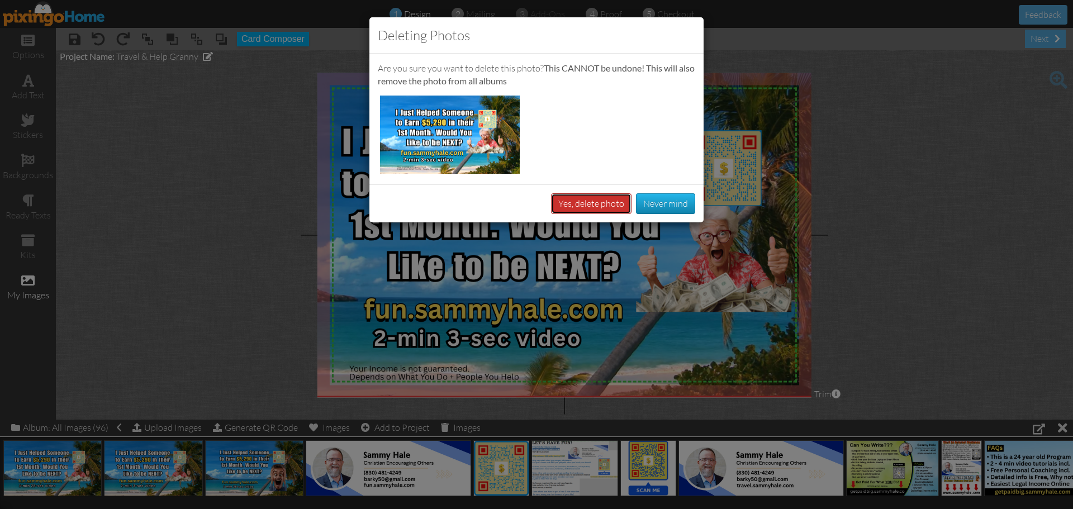
click at [585, 206] on button "Yes, delete photo" at bounding box center [591, 203] width 80 height 21
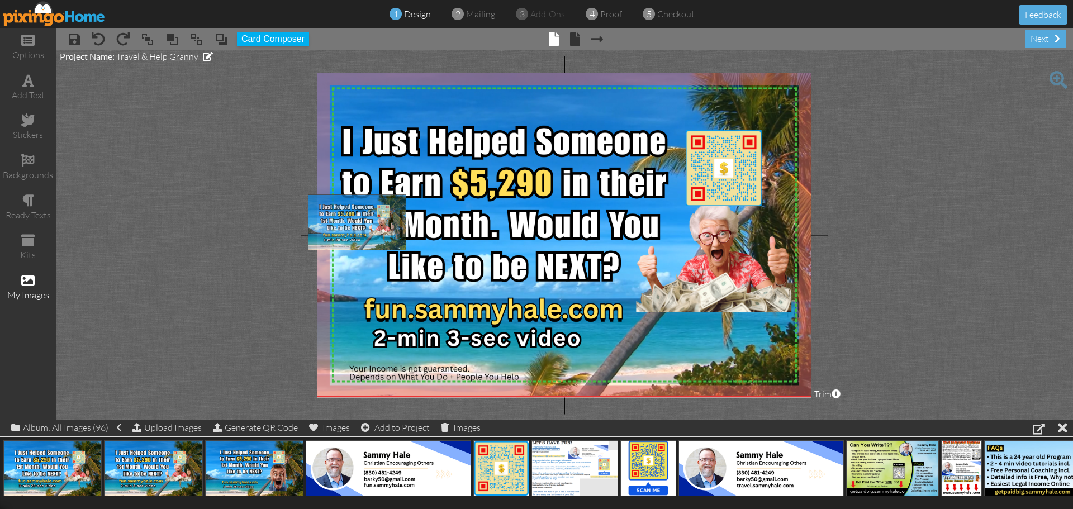
drag, startPoint x: 29, startPoint y: 457, endPoint x: 334, endPoint y: 211, distance: 391.5
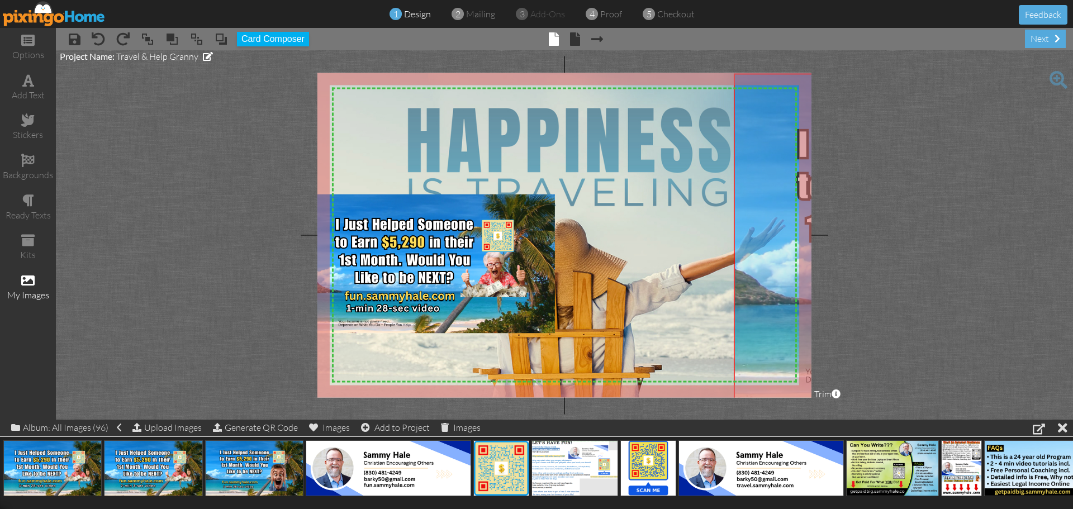
drag, startPoint x: 616, startPoint y: 268, endPoint x: 1071, endPoint y: 276, distance: 455.0
click at [1071, 276] on project-studio-wrapper "X X X X X X X X X X X X X X X X X X X X X X X X X X X X X X X X X X X X X X X X…" at bounding box center [564, 234] width 1017 height 369
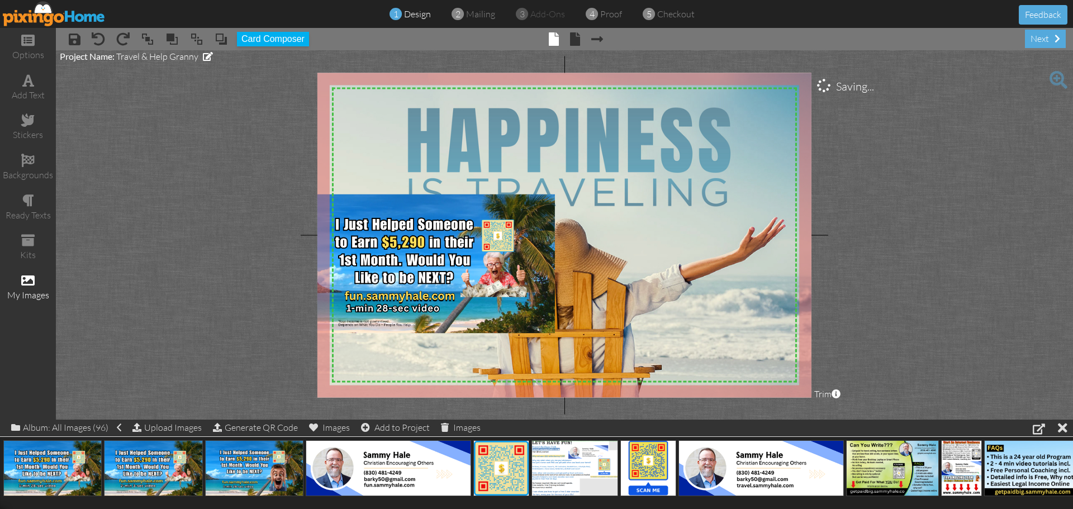
drag, startPoint x: 773, startPoint y: 223, endPoint x: 980, endPoint y: 241, distance: 207.0
click at [1032, 246] on project-studio-wrapper "X X X X X X X X X X X X X X X X X X X X X X X X X X X X X X X X X X X X X X X X…" at bounding box center [564, 234] width 1017 height 369
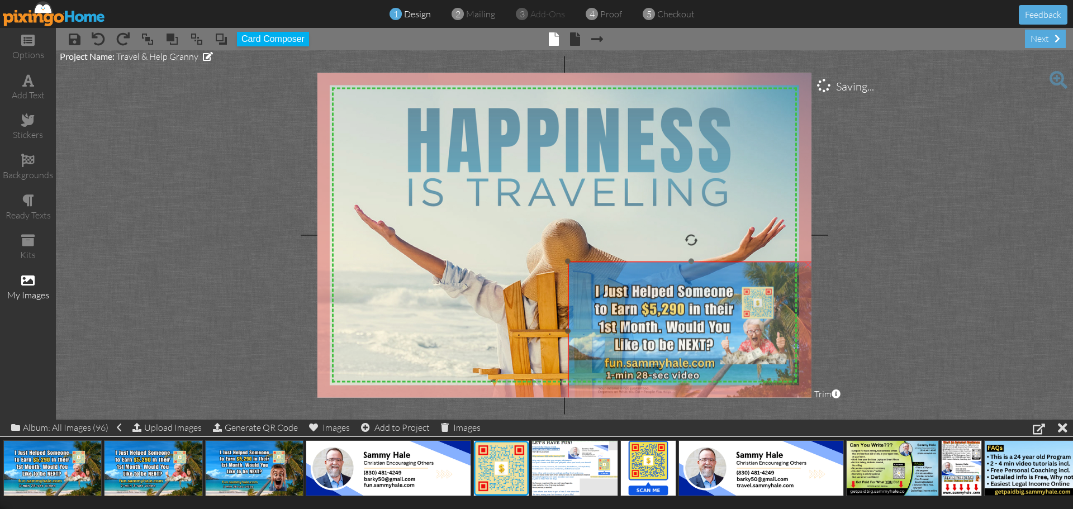
drag, startPoint x: 408, startPoint y: 230, endPoint x: 668, endPoint y: 297, distance: 268.4
click at [668, 297] on img at bounding box center [691, 331] width 247 height 139
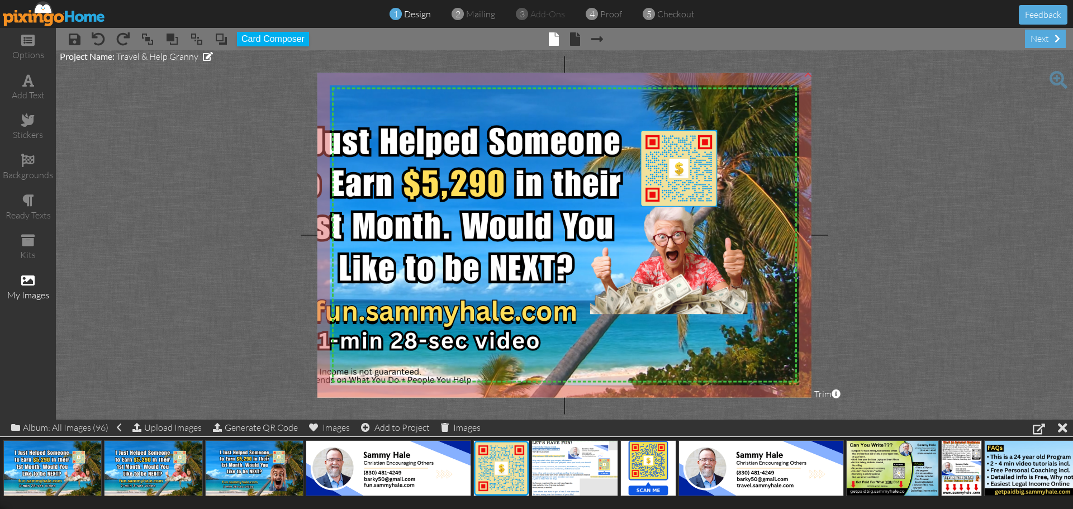
drag, startPoint x: 566, startPoint y: 259, endPoint x: 333, endPoint y: 67, distance: 301.8
click at [333, 67] on project-studio-wrapper "X X X X X X X X X X X X X X X X X X X X X X X X X X X X X X X X X X X X X X X X…" at bounding box center [564, 234] width 1017 height 369
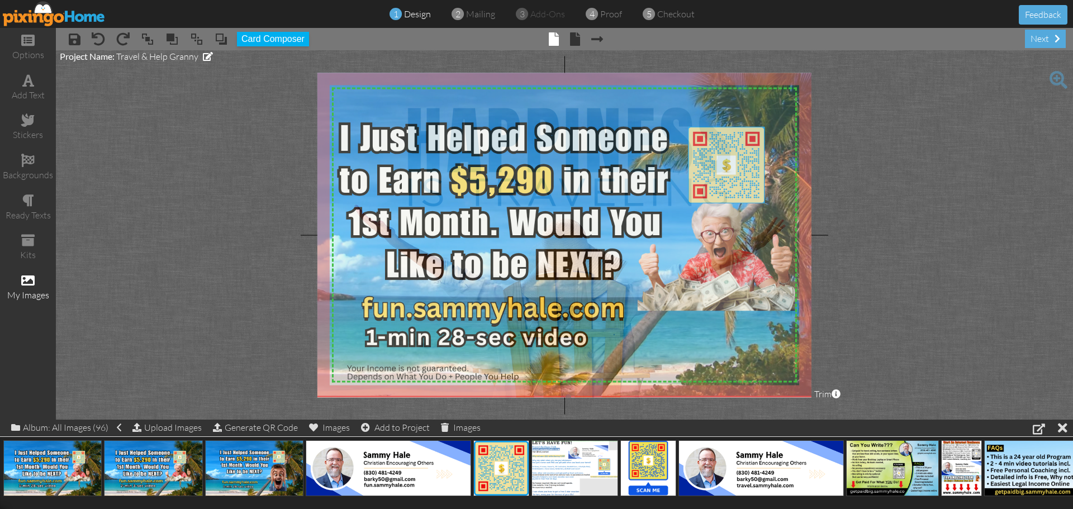
drag, startPoint x: 472, startPoint y: 206, endPoint x: 520, endPoint y: 202, distance: 47.6
click at [520, 202] on img at bounding box center [568, 232] width 588 height 330
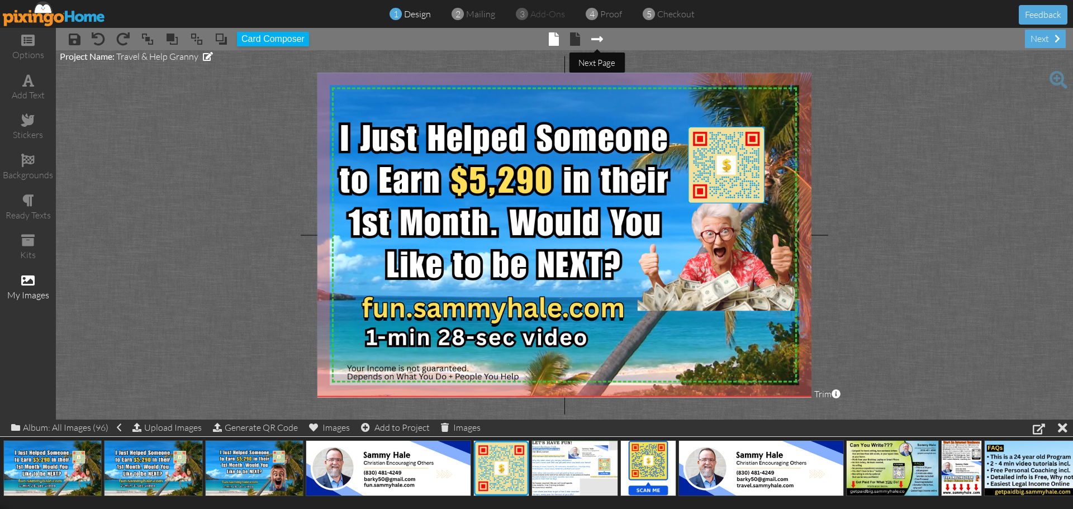
click at [597, 40] on span at bounding box center [597, 38] width 12 height 13
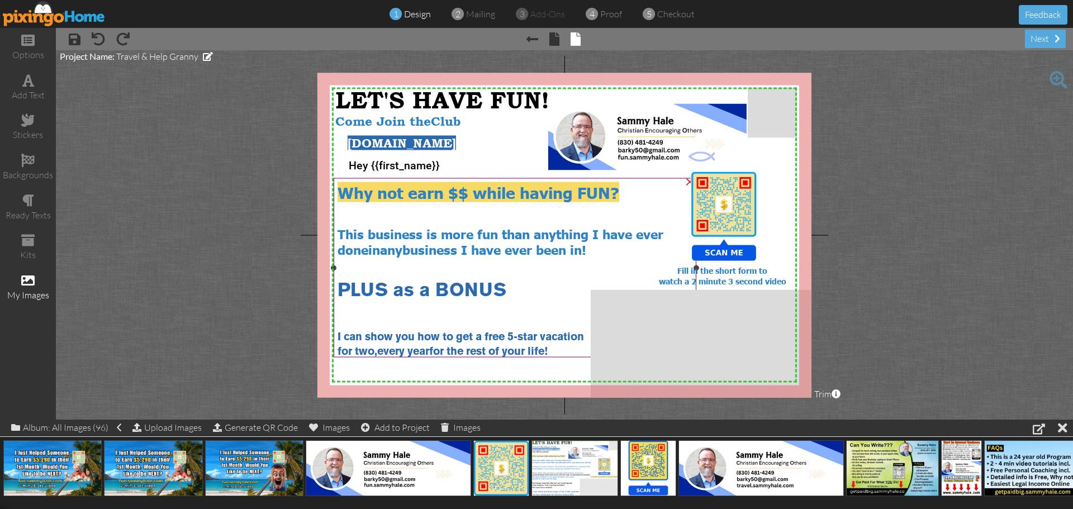
click at [564, 349] on div "for two, every year for the rest of your life!" at bounding box center [515, 350] width 355 height 15
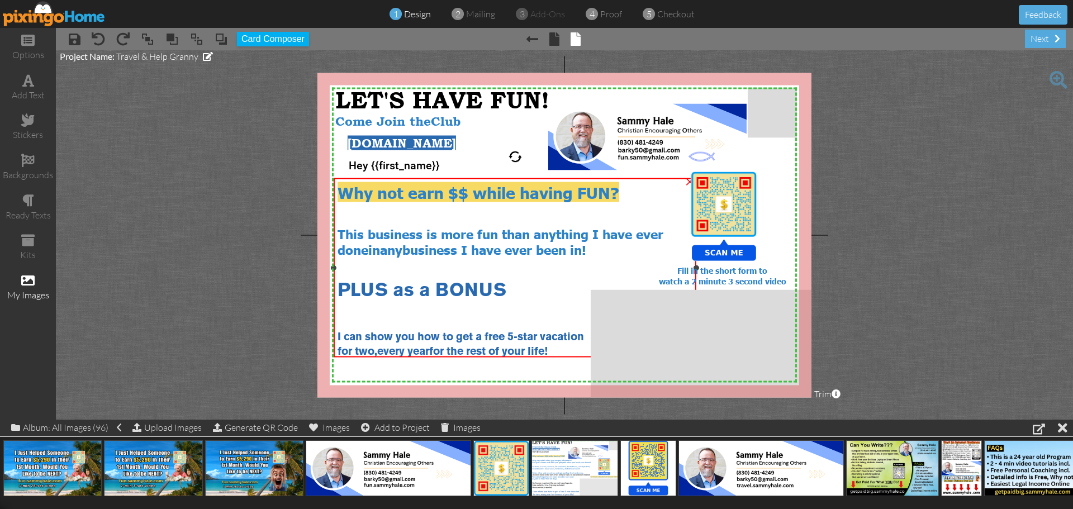
click at [564, 349] on div "for two, every year for the rest of your life!" at bounding box center [515, 350] width 355 height 15
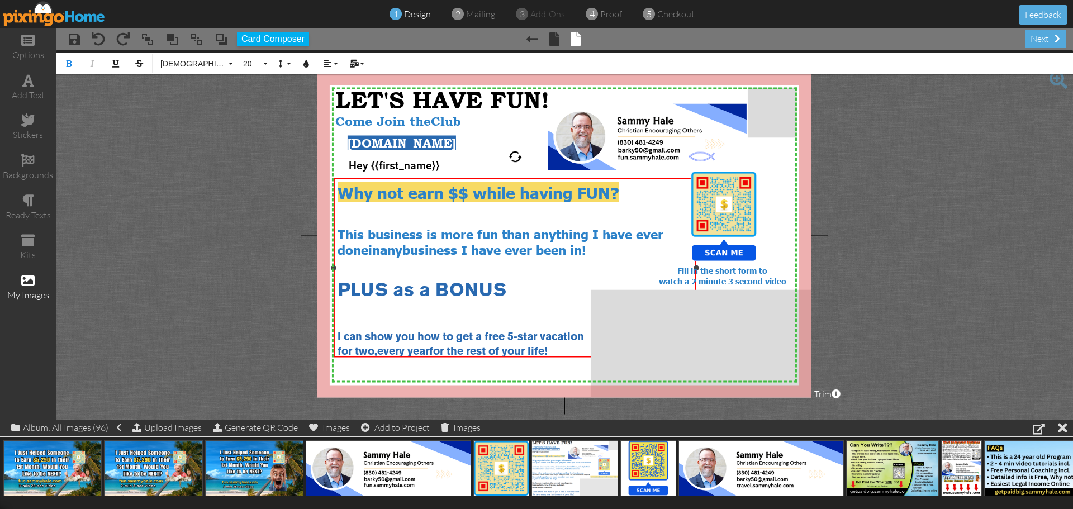
click at [558, 348] on div "for two, every year for the rest of your life!" at bounding box center [515, 350] width 355 height 15
drag, startPoint x: 578, startPoint y: 286, endPoint x: 576, endPoint y: 296, distance: 10.3
click at [576, 296] on div "PLUS as a BONUS" at bounding box center [515, 291] width 355 height 19
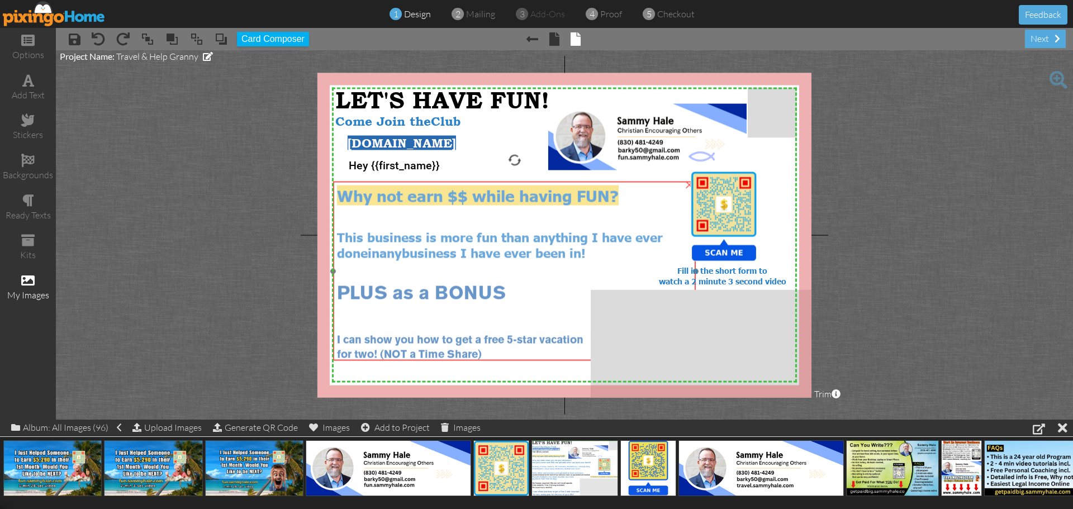
click at [540, 358] on div "Why not earn $$ while having FUN? This business is more fun than anything I hav…" at bounding box center [514, 273] width 363 height 184
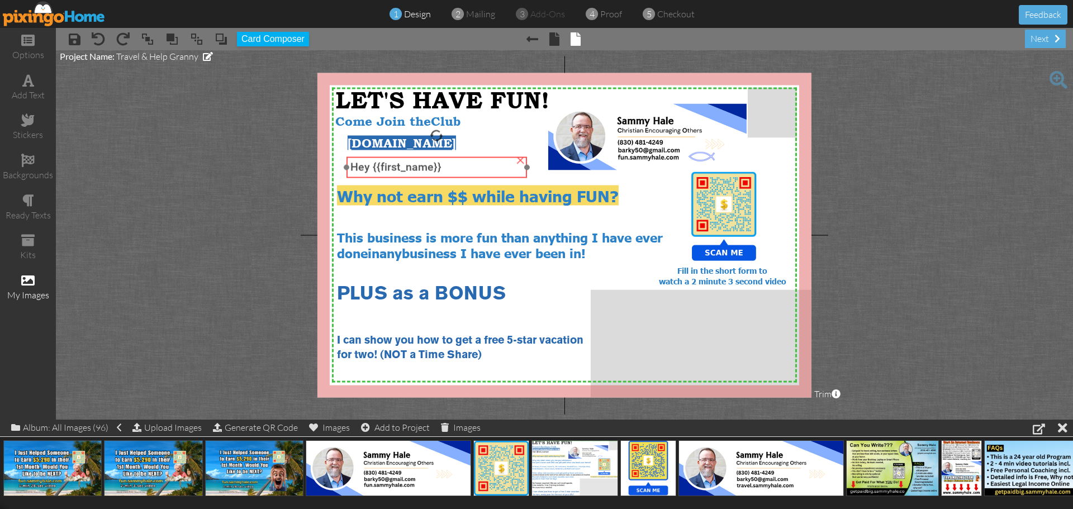
click at [407, 175] on div "Hey {{first_name}}" at bounding box center [437, 167] width 181 height 21
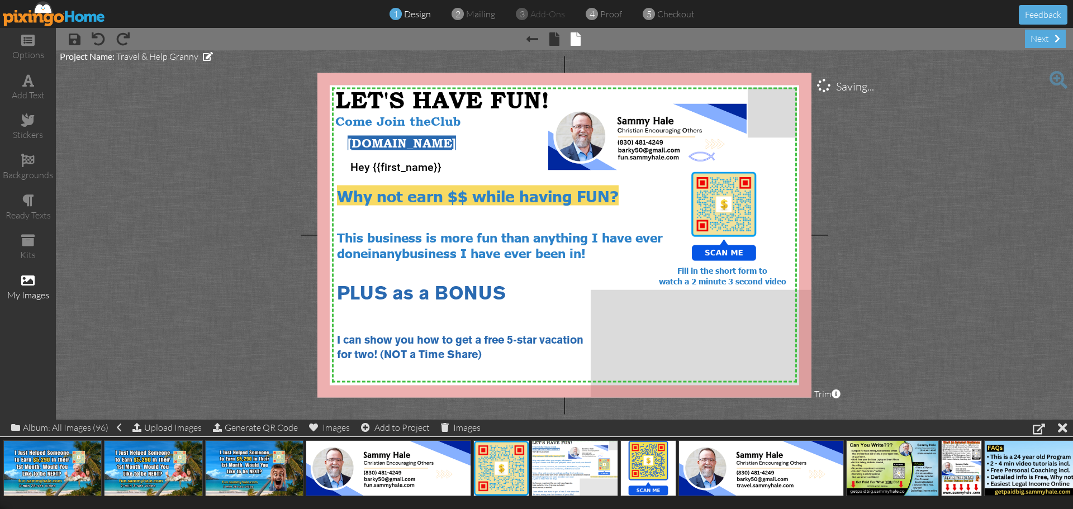
click at [924, 286] on project-studio-wrapper "X X X X X X X X X X X X X X X X X X X X X X X X X X X X X X X X X X X X X X X X…" at bounding box center [564, 234] width 1017 height 369
click at [63, 18] on img at bounding box center [54, 13] width 103 height 25
